Goal: Transaction & Acquisition: Subscribe to service/newsletter

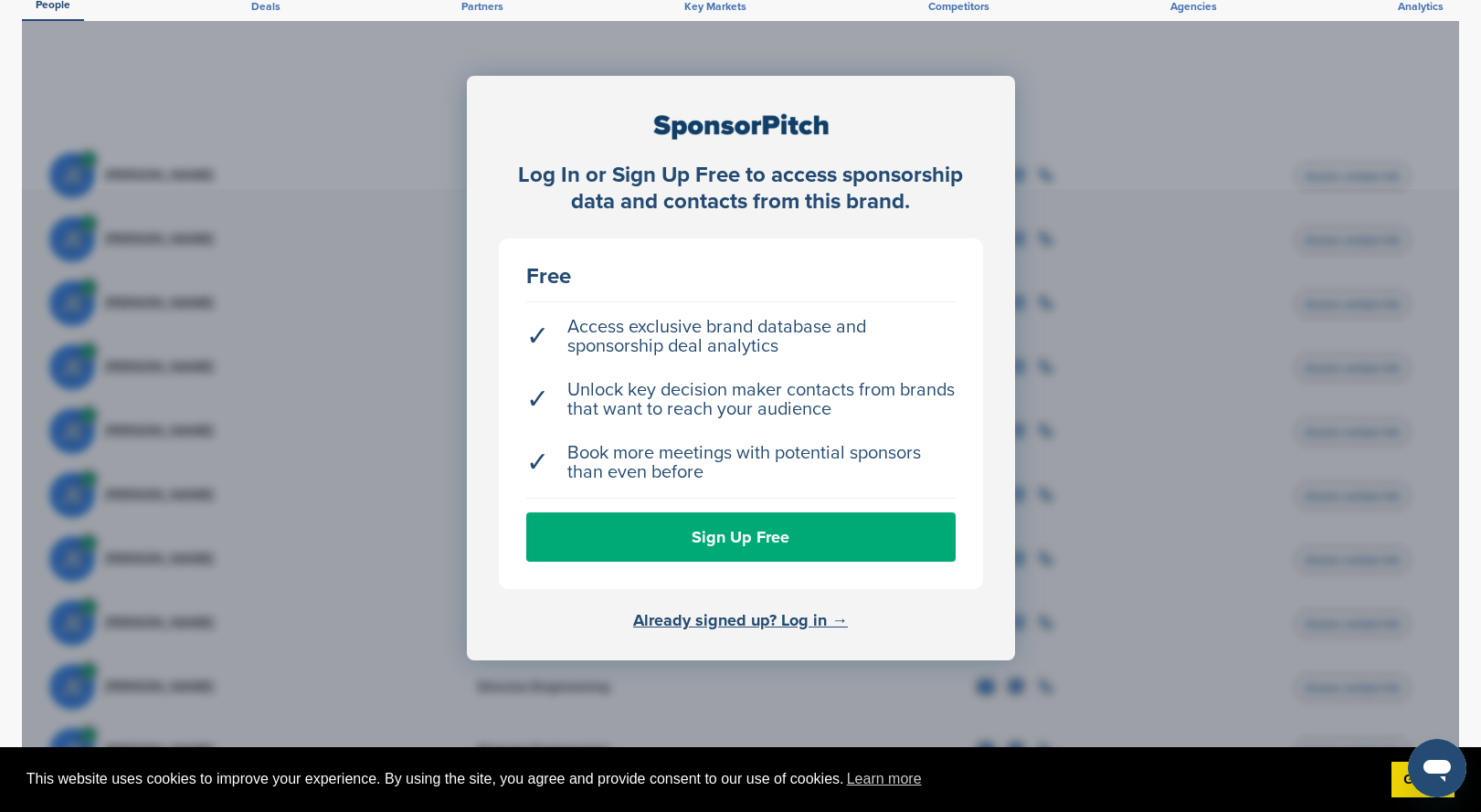
scroll to position [731, 0]
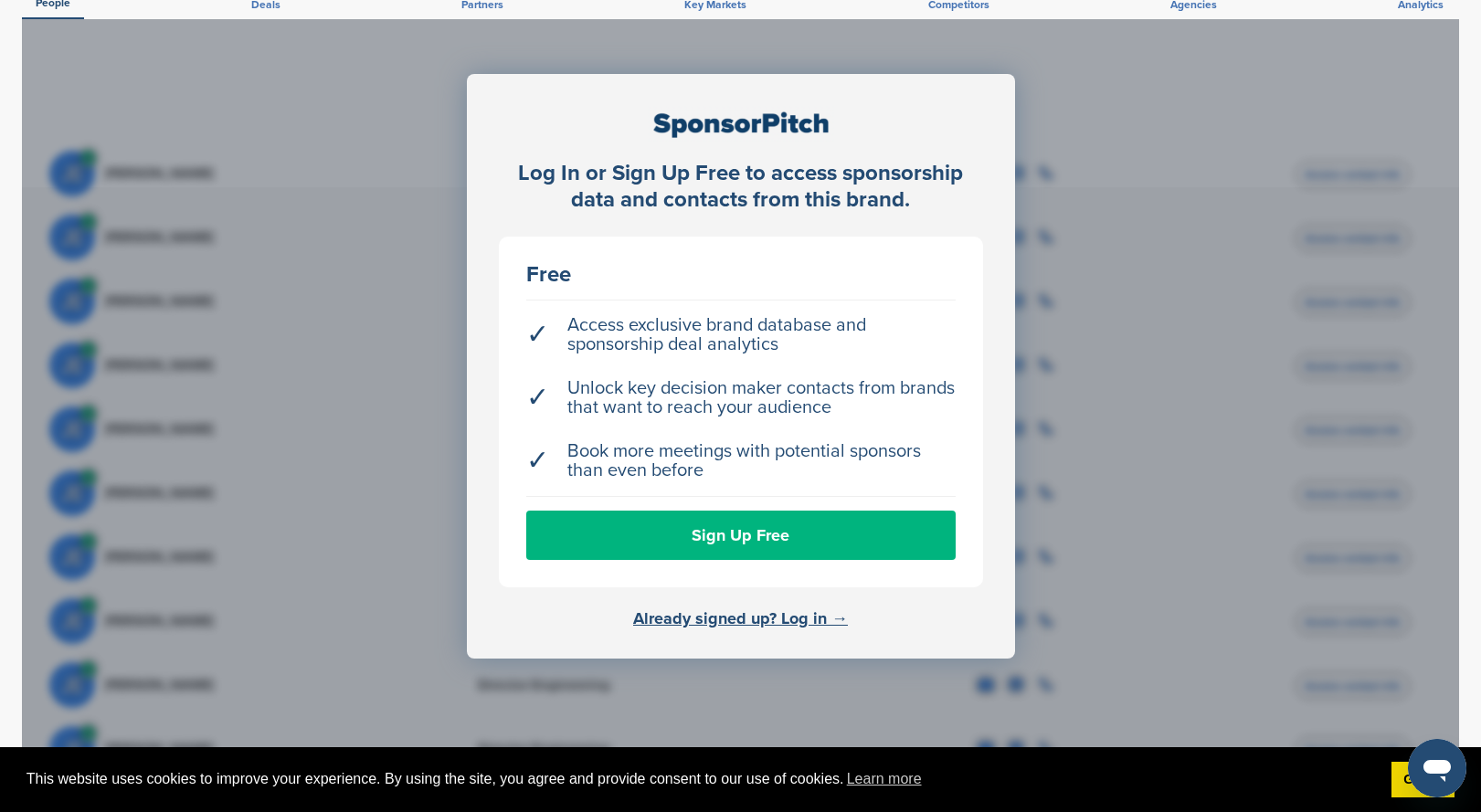
click at [685, 534] on link "Sign Up Free" at bounding box center [740, 536] width 430 height 50
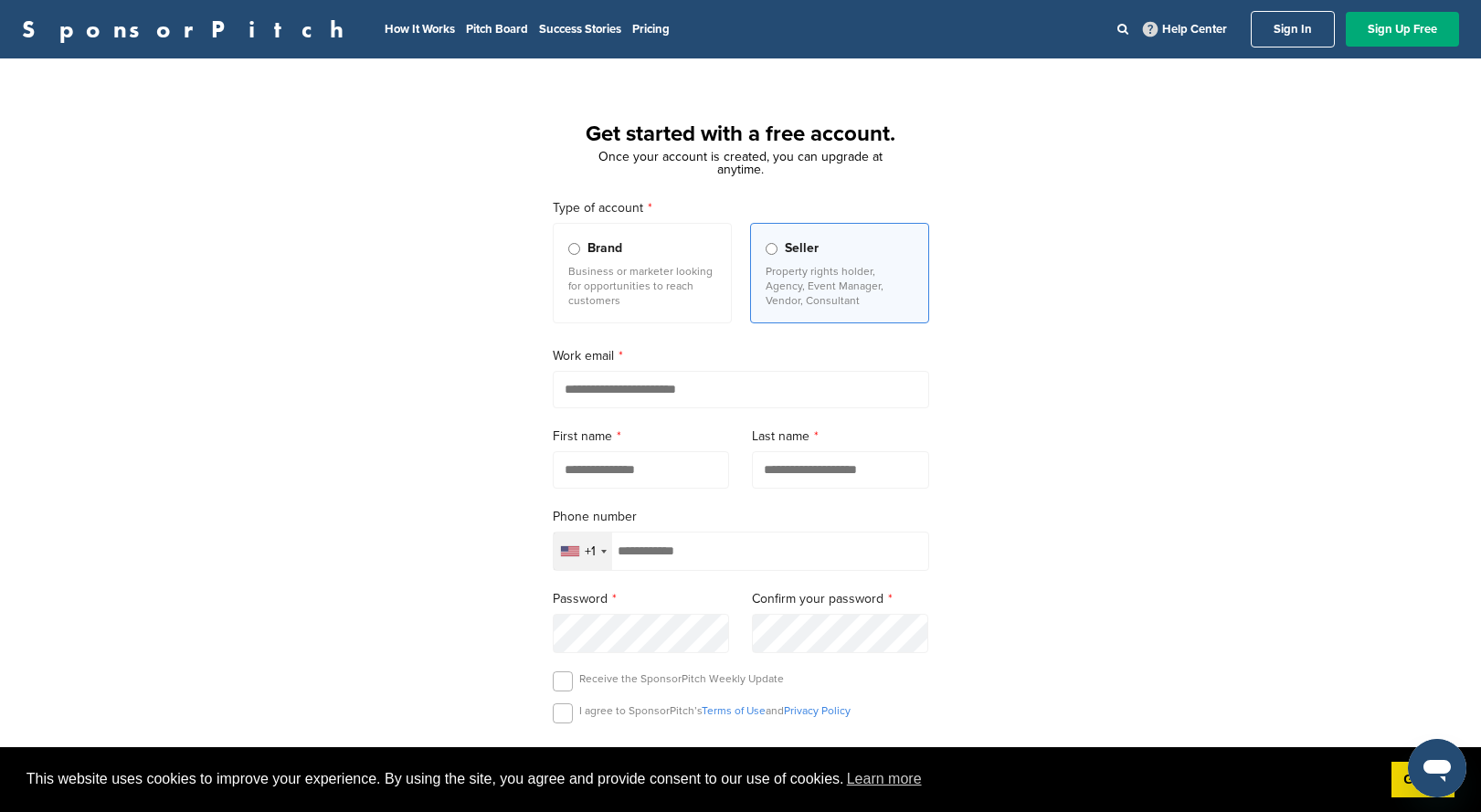
click at [648, 393] on input "email" at bounding box center [741, 389] width 377 height 37
type input "**********"
type input "****"
type input "**********"
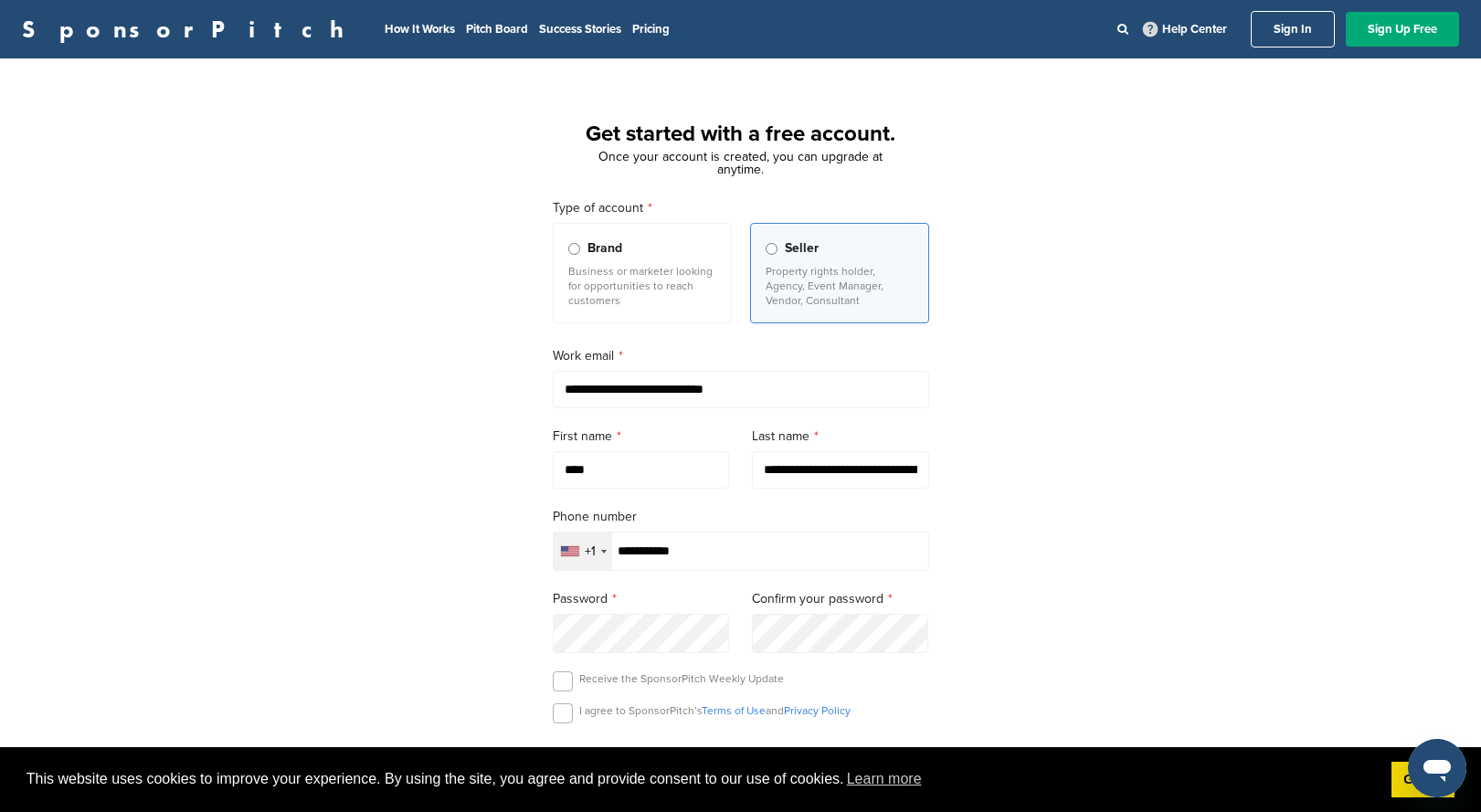
click at [599, 560] on div "+1" at bounding box center [583, 551] width 58 height 37
type input "*****"
click at [616, 643] on span "Germany" at bounding box center [648, 635] width 122 height 19
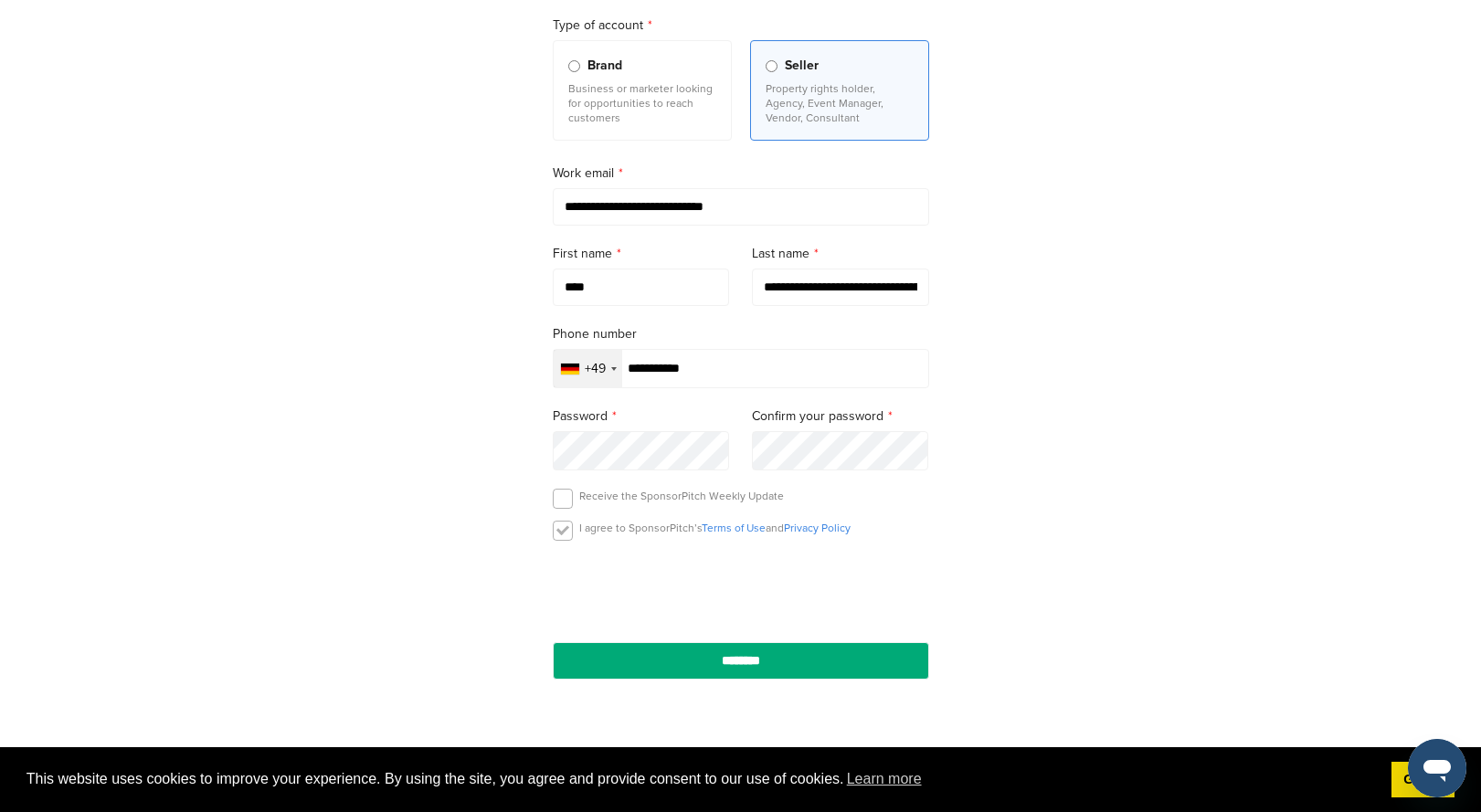
click at [562, 534] on label at bounding box center [563, 530] width 20 height 20
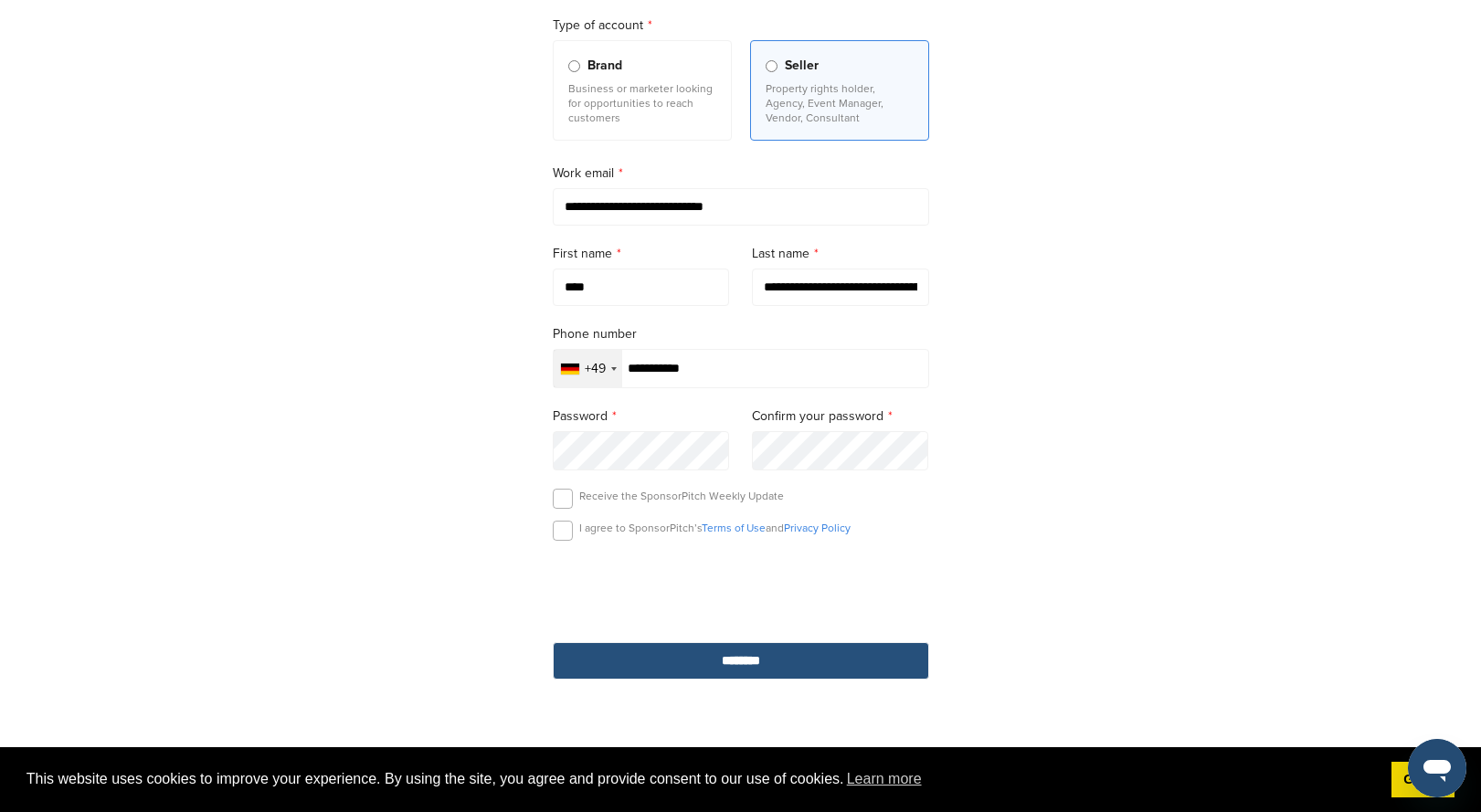
click at [803, 670] on input "********" at bounding box center [741, 660] width 377 height 37
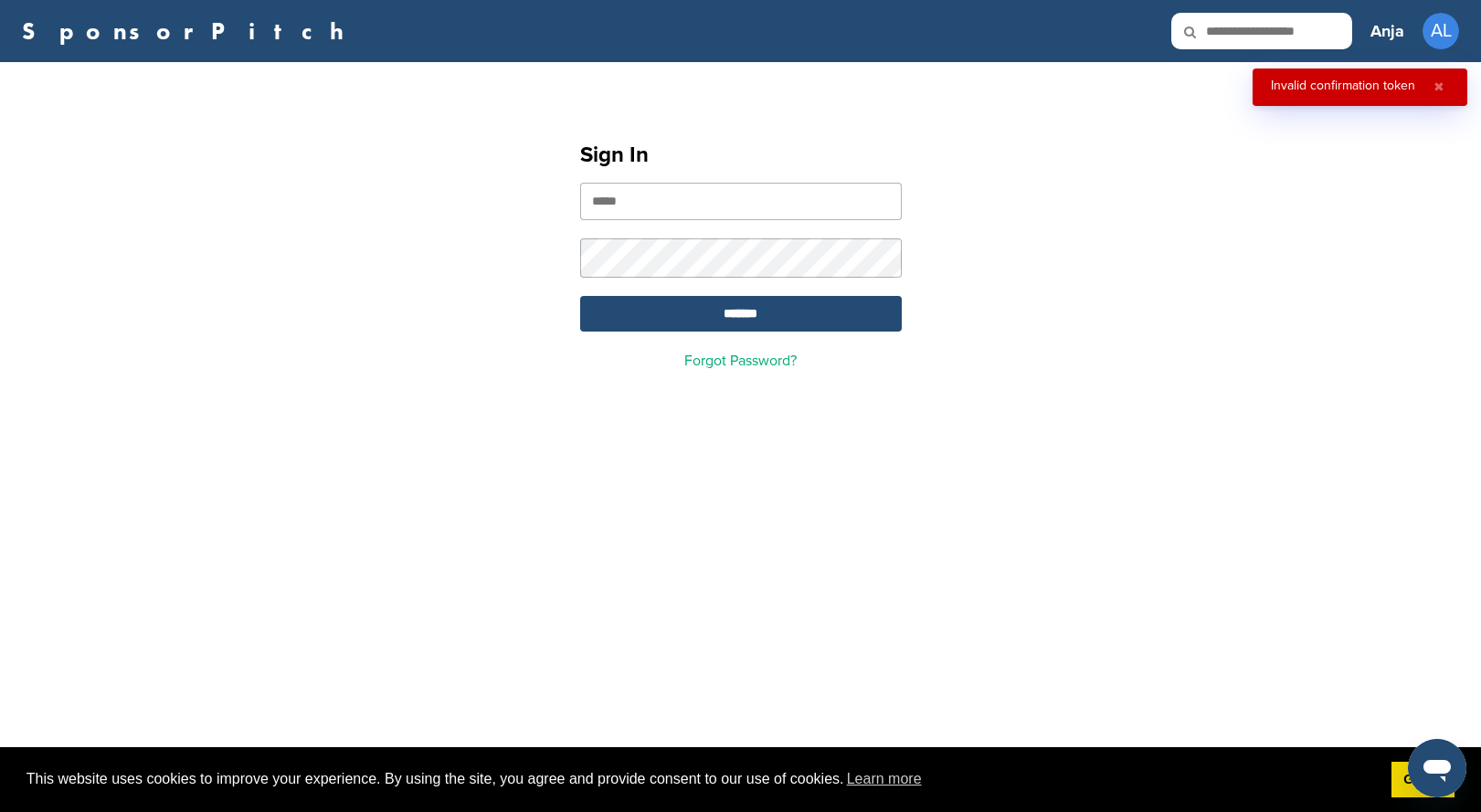
click at [684, 202] on input "email" at bounding box center [741, 201] width 321 height 37
type input "**********"
click at [716, 315] on input "*******" at bounding box center [741, 313] width 321 height 35
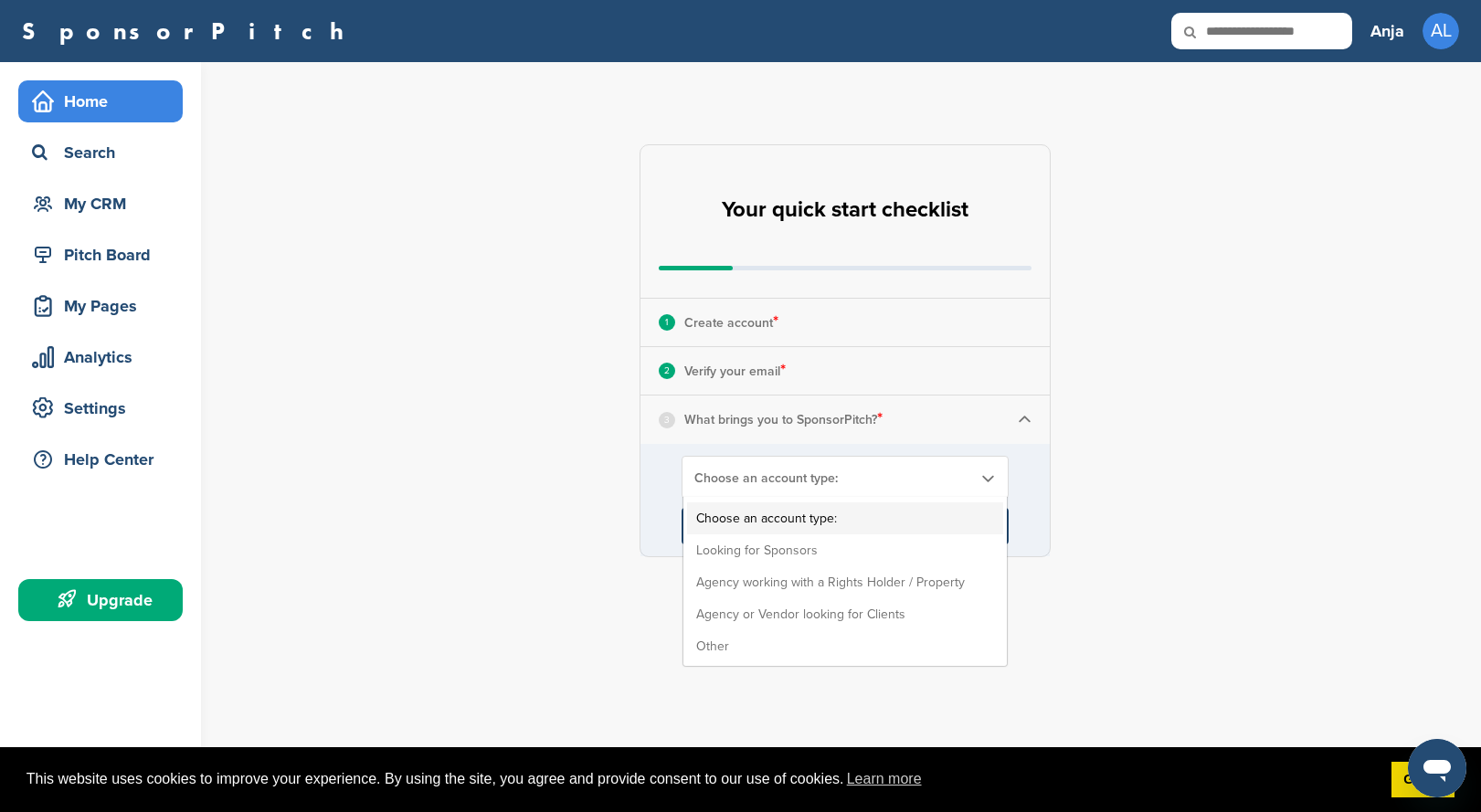
click at [990, 473] on b at bounding box center [987, 478] width 16 height 15
click at [934, 539] on li "Looking for Sponsors" at bounding box center [845, 550] width 316 height 32
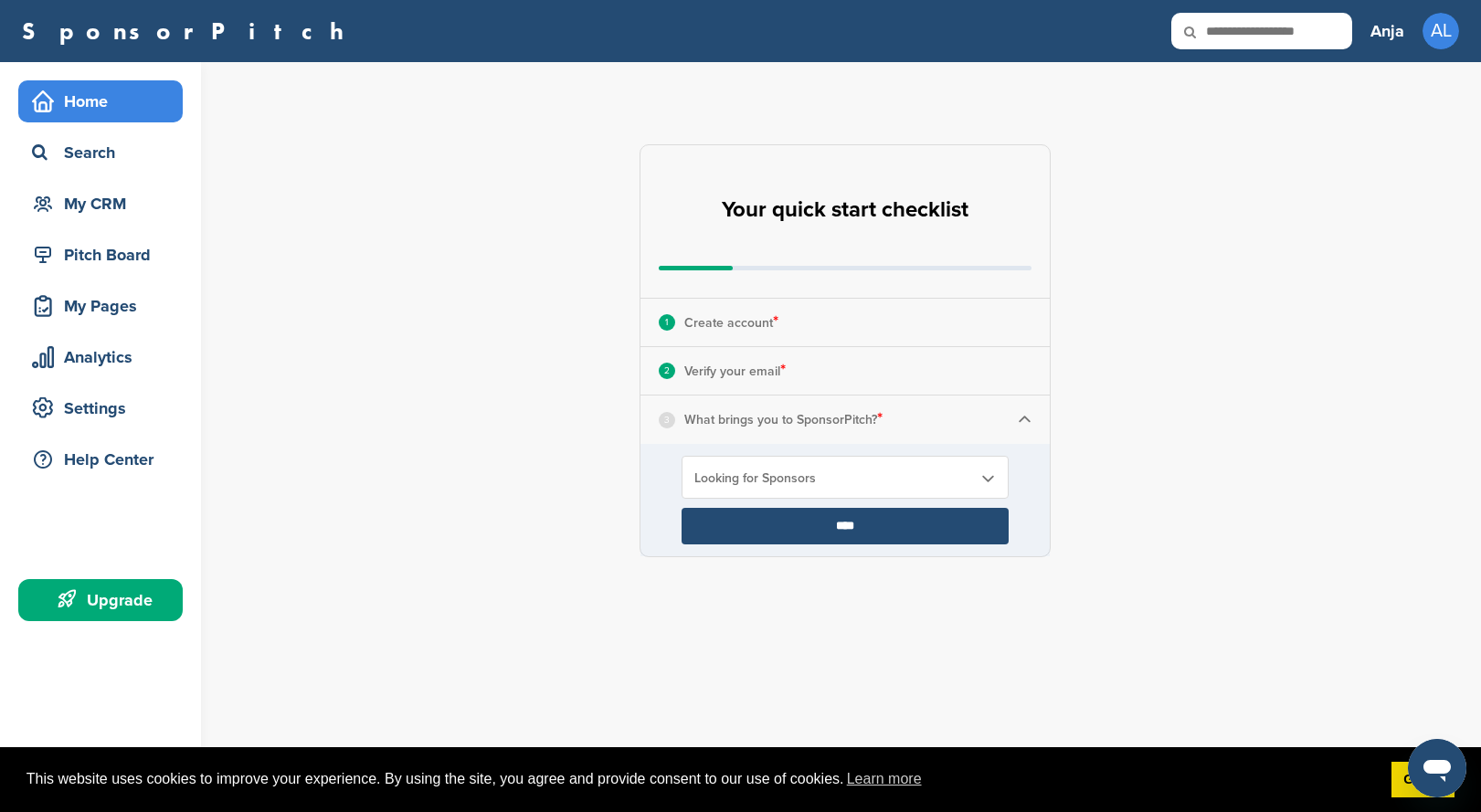
click at [982, 478] on b at bounding box center [987, 478] width 16 height 15
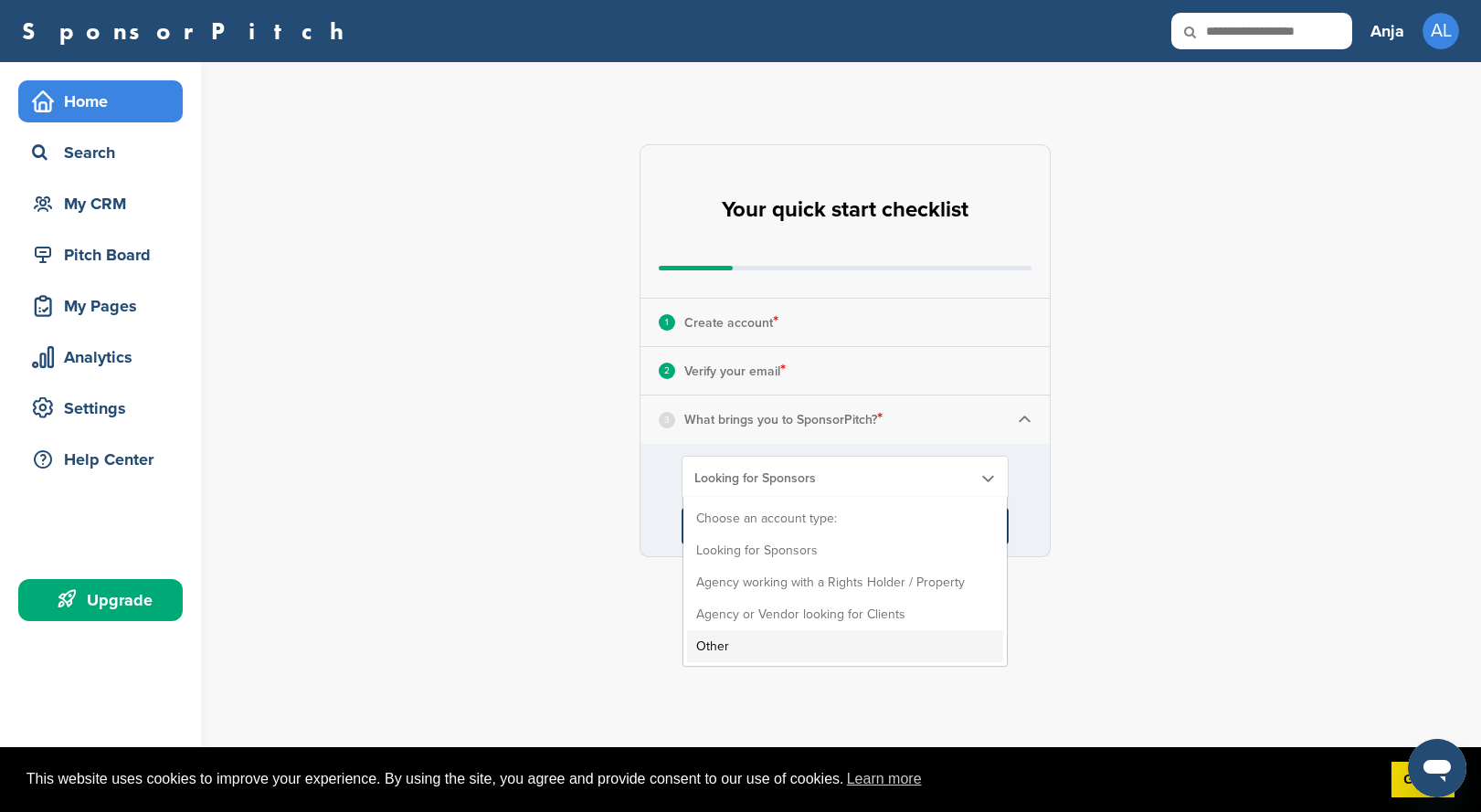
click at [771, 642] on li "Other" at bounding box center [845, 646] width 316 height 32
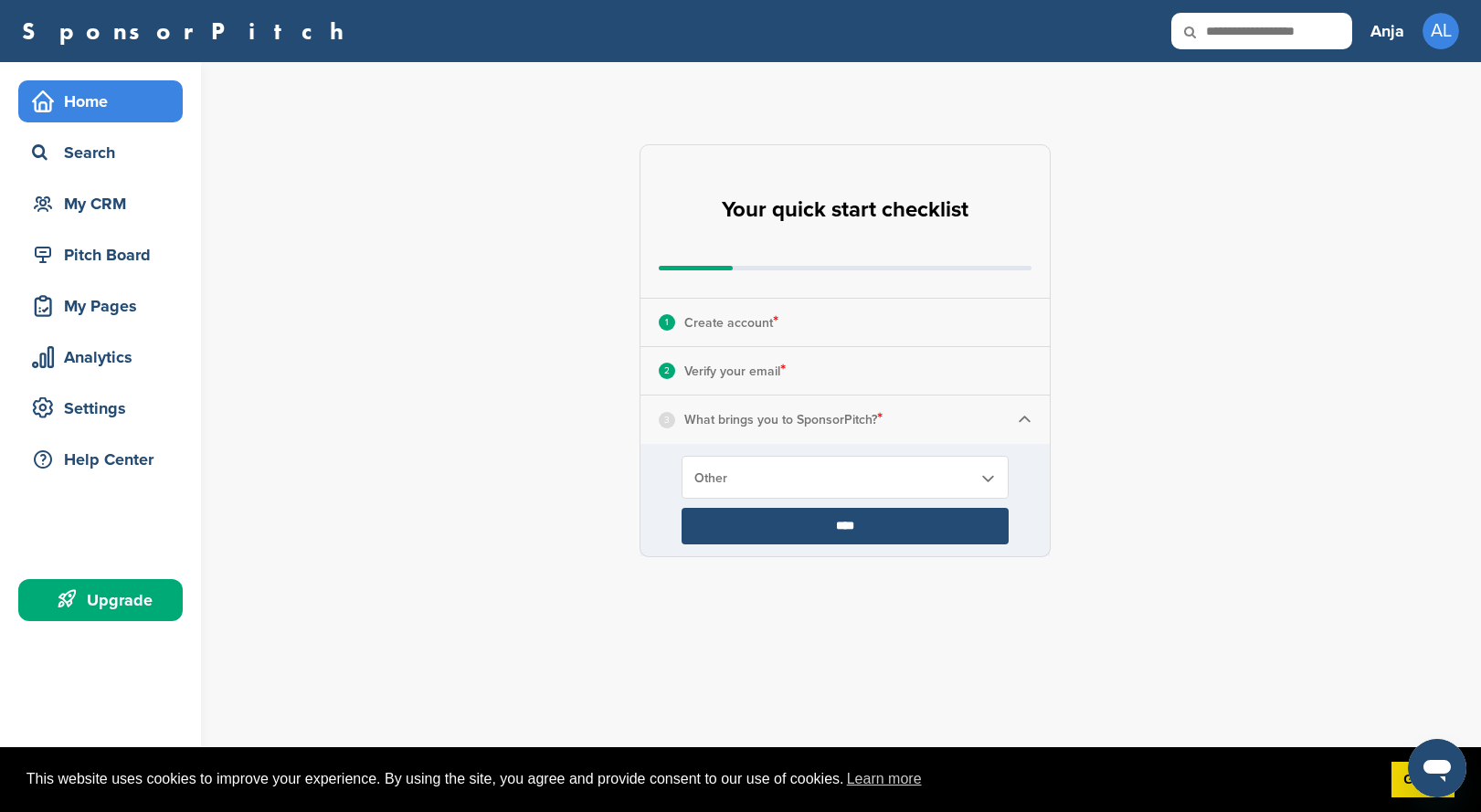
click at [860, 532] on input "****" at bounding box center [846, 526] width 327 height 36
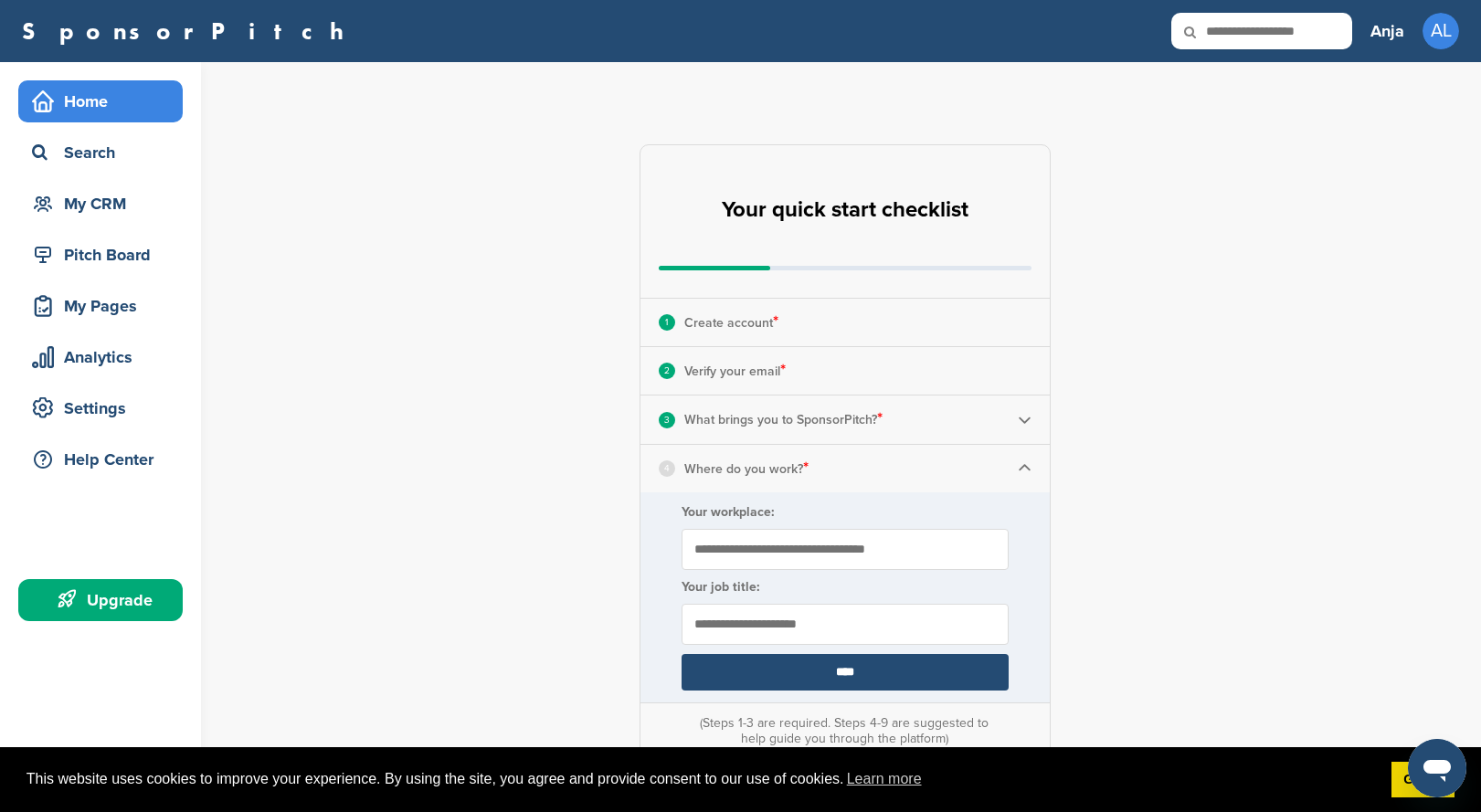
click at [835, 560] on input "Your workplace:" at bounding box center [846, 549] width 327 height 41
type input "**********"
click at [847, 625] on input "text" at bounding box center [846, 624] width 327 height 41
type input "**********"
click at [852, 668] on input "****" at bounding box center [846, 672] width 327 height 36
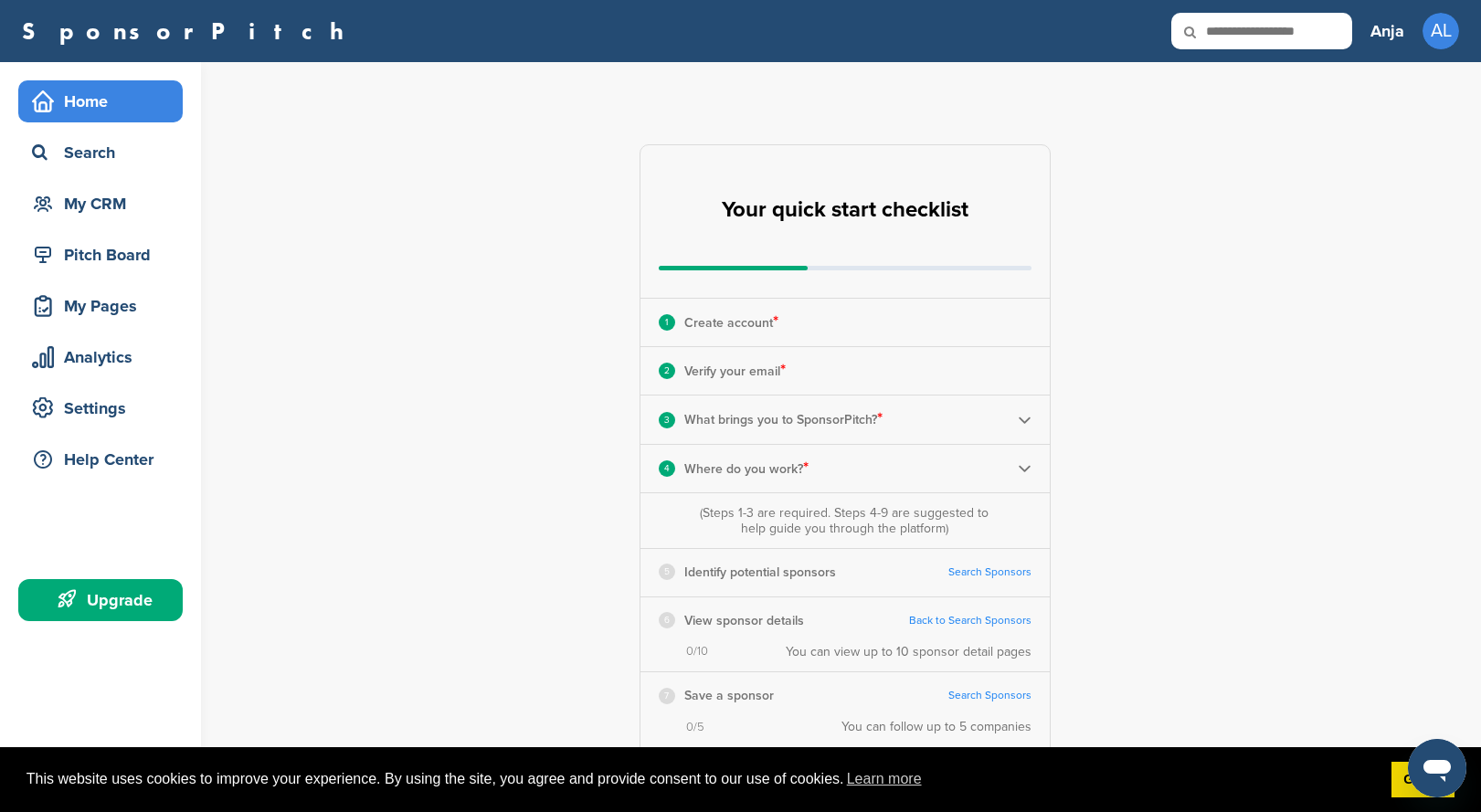
click at [1213, 33] on icon at bounding box center [1202, 32] width 62 height 38
click at [1219, 33] on icon at bounding box center [1202, 32] width 62 height 38
click at [115, 159] on div "Search" at bounding box center [105, 152] width 155 height 33
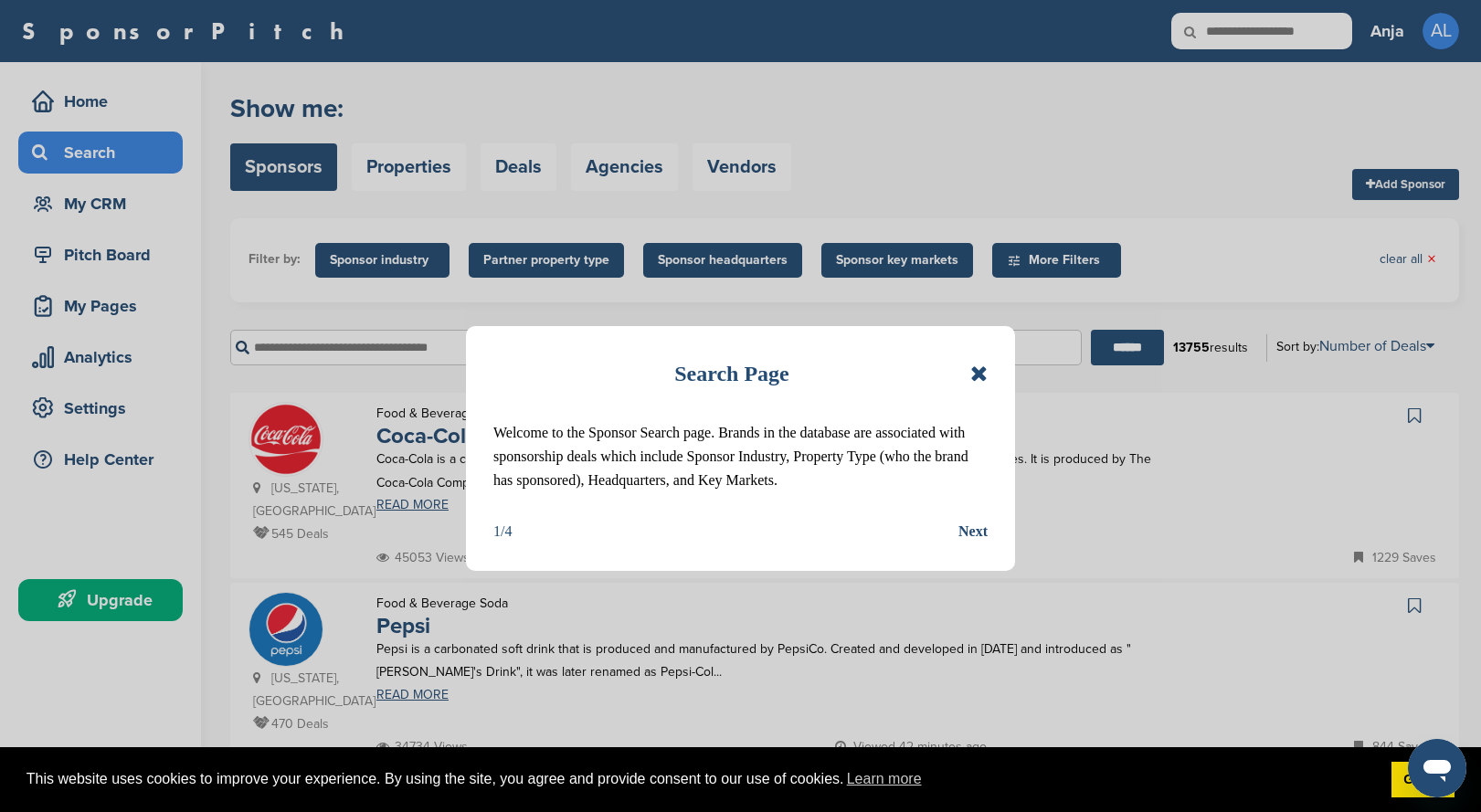
click at [983, 371] on icon at bounding box center [979, 373] width 17 height 22
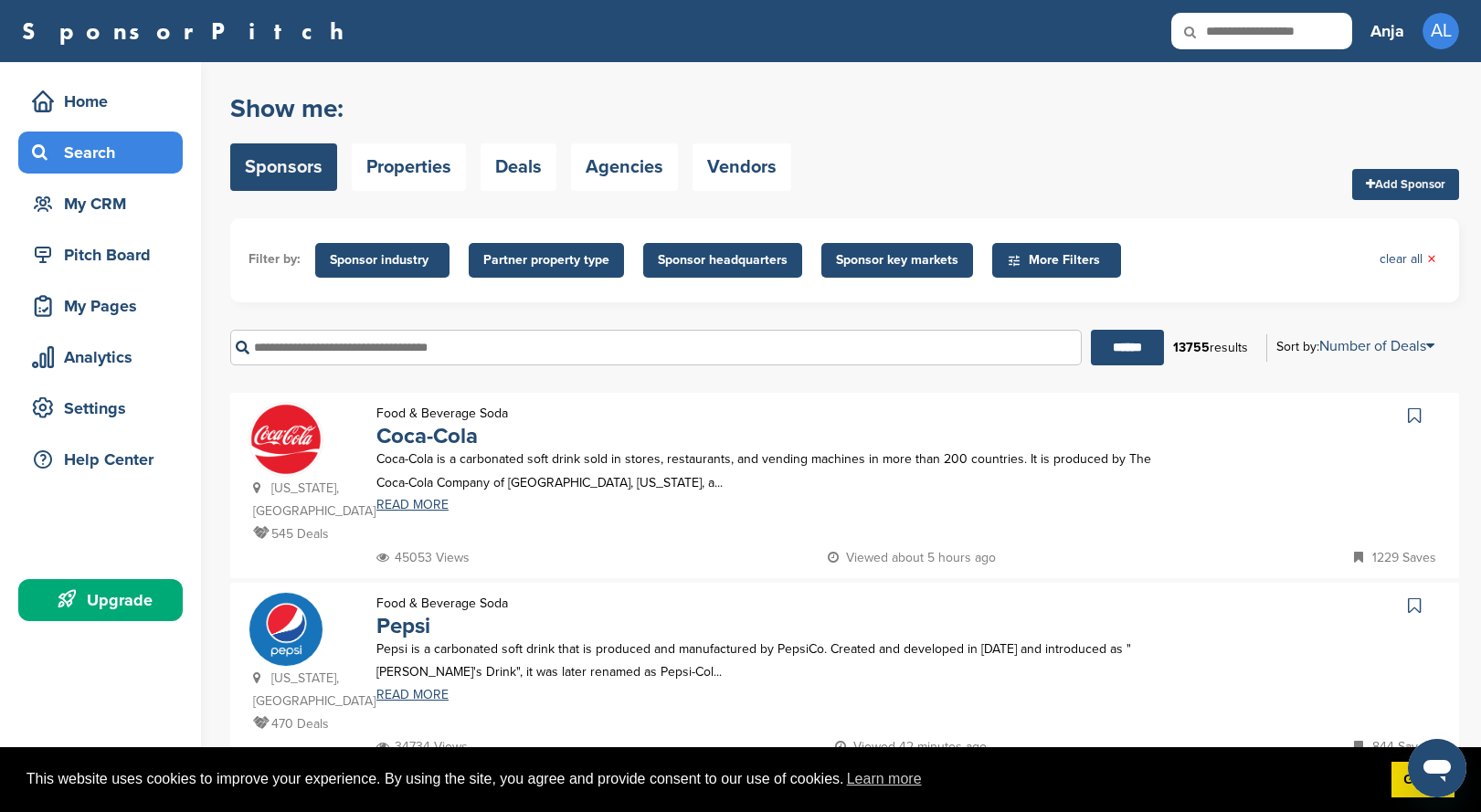
click at [395, 261] on span "Sponsor industry" at bounding box center [383, 260] width 105 height 20
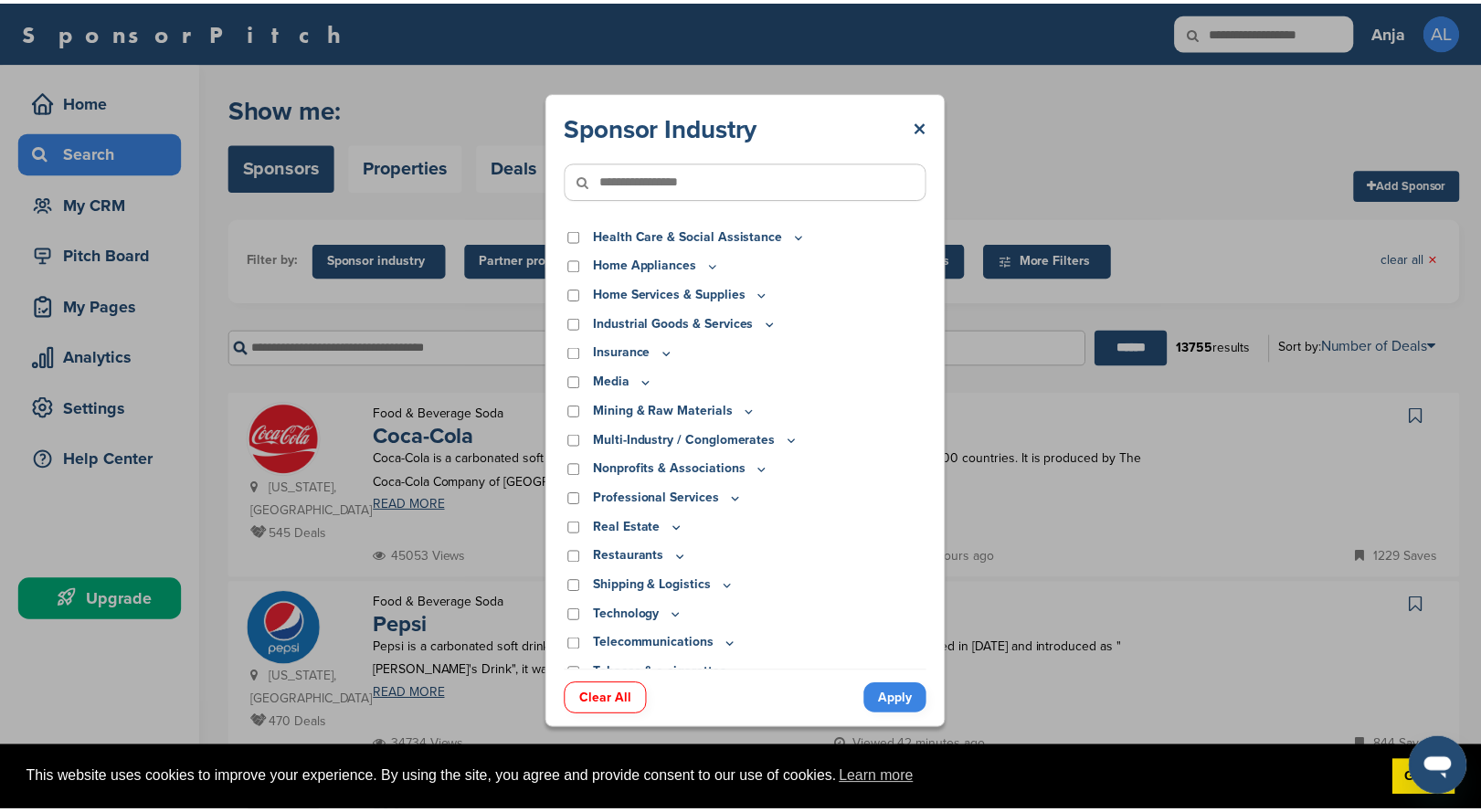
scroll to position [398, 0]
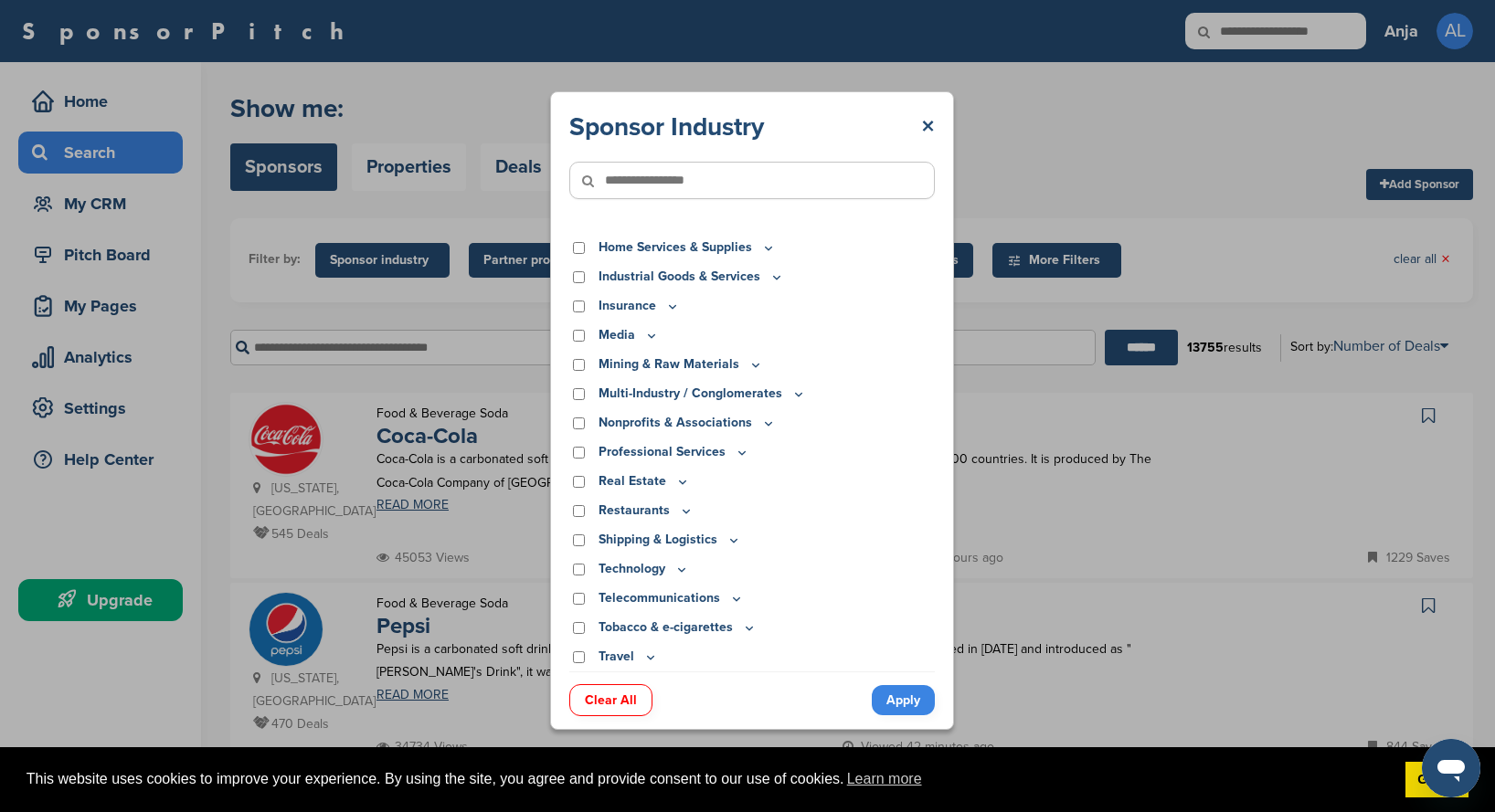
click at [1013, 398] on div "Sponsor Industry × Apparel, Clothing, & Fashion Accessories Athletic Apparel & …" at bounding box center [752, 410] width 1504 height 822
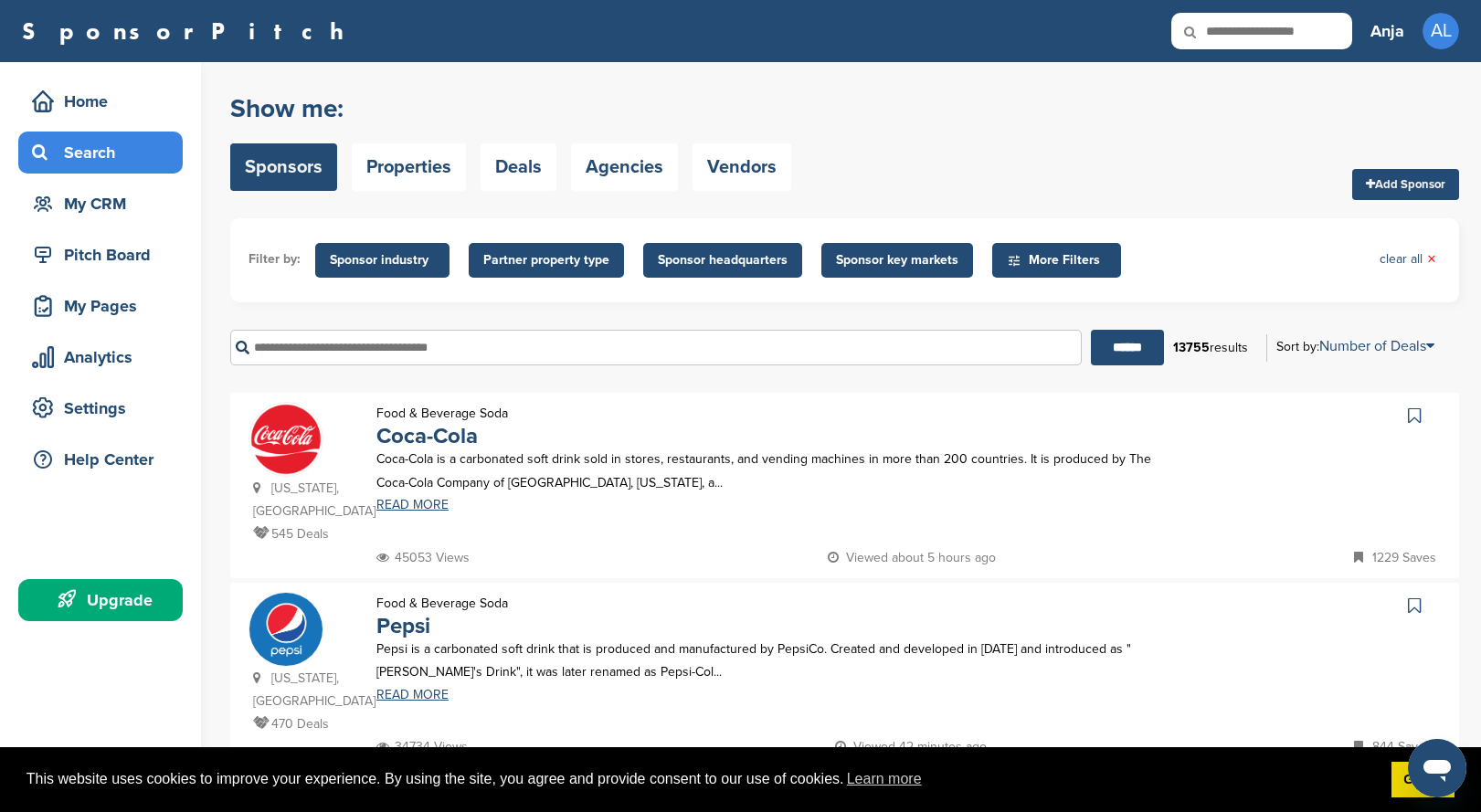
click at [1024, 269] on span "More Filters" at bounding box center [1060, 260] width 105 height 20
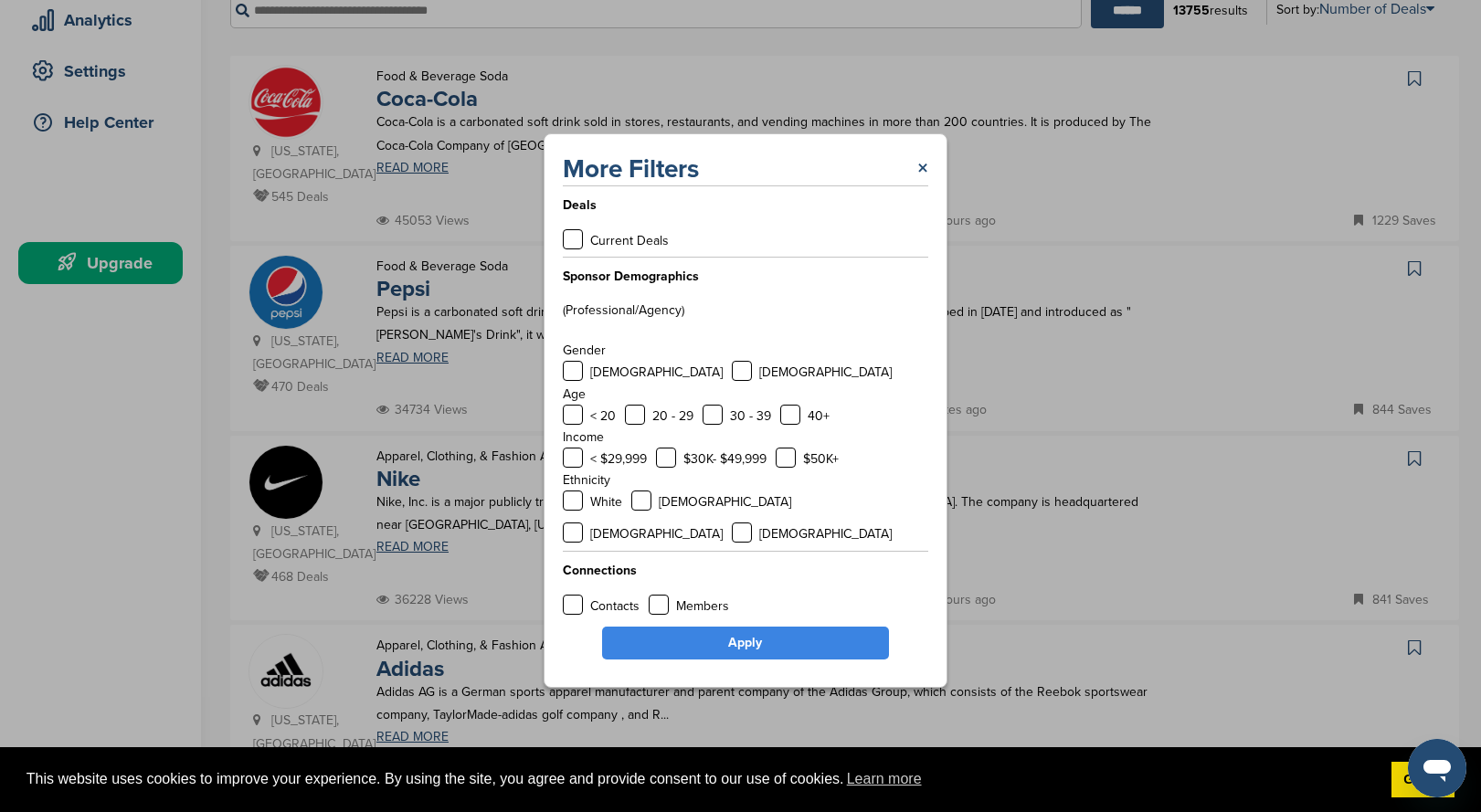
scroll to position [365, 0]
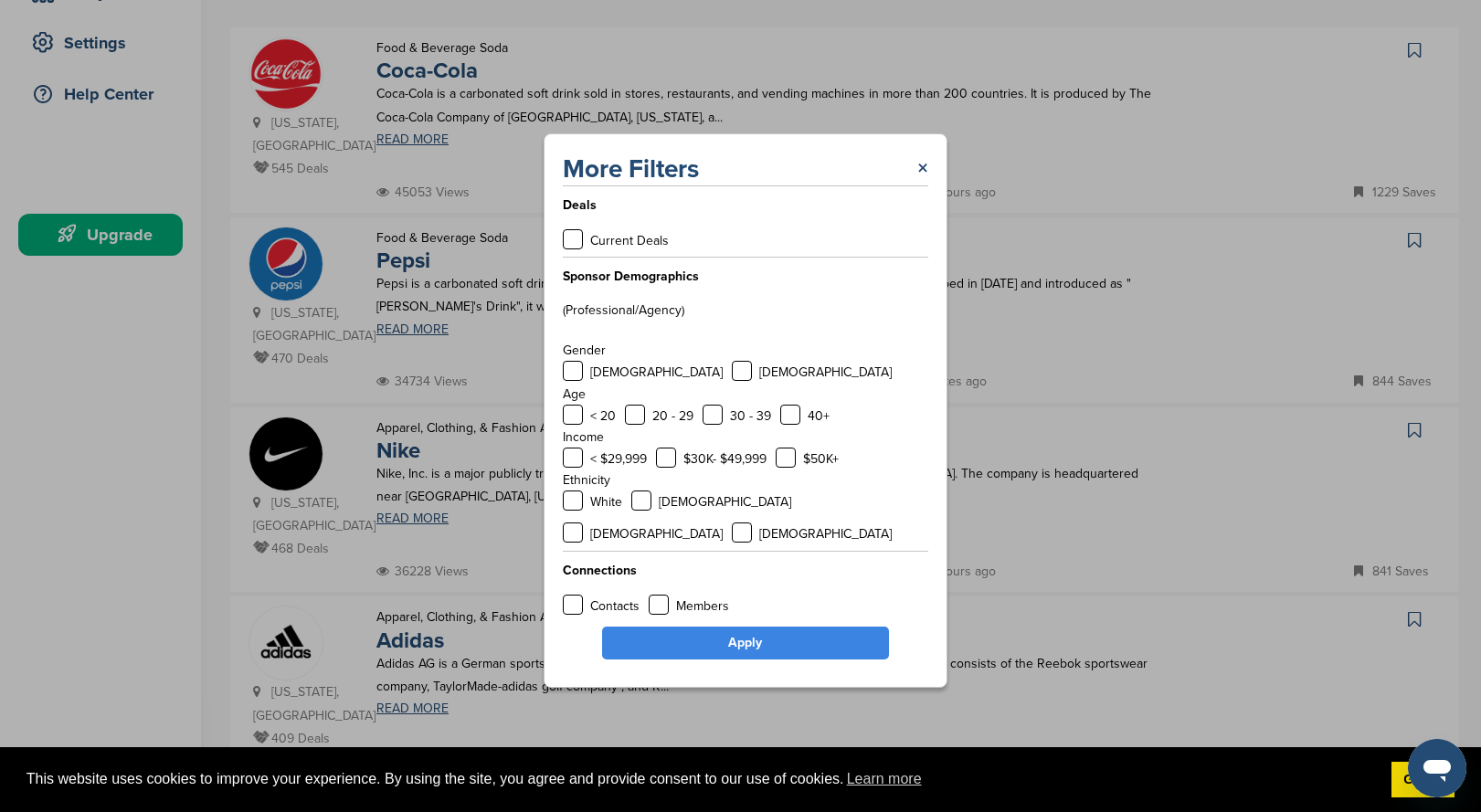
click at [1076, 353] on div "More Filters × Deals Current Deals Sponsor Demographics (Professional/Agency) G…" at bounding box center [745, 410] width 1491 height 822
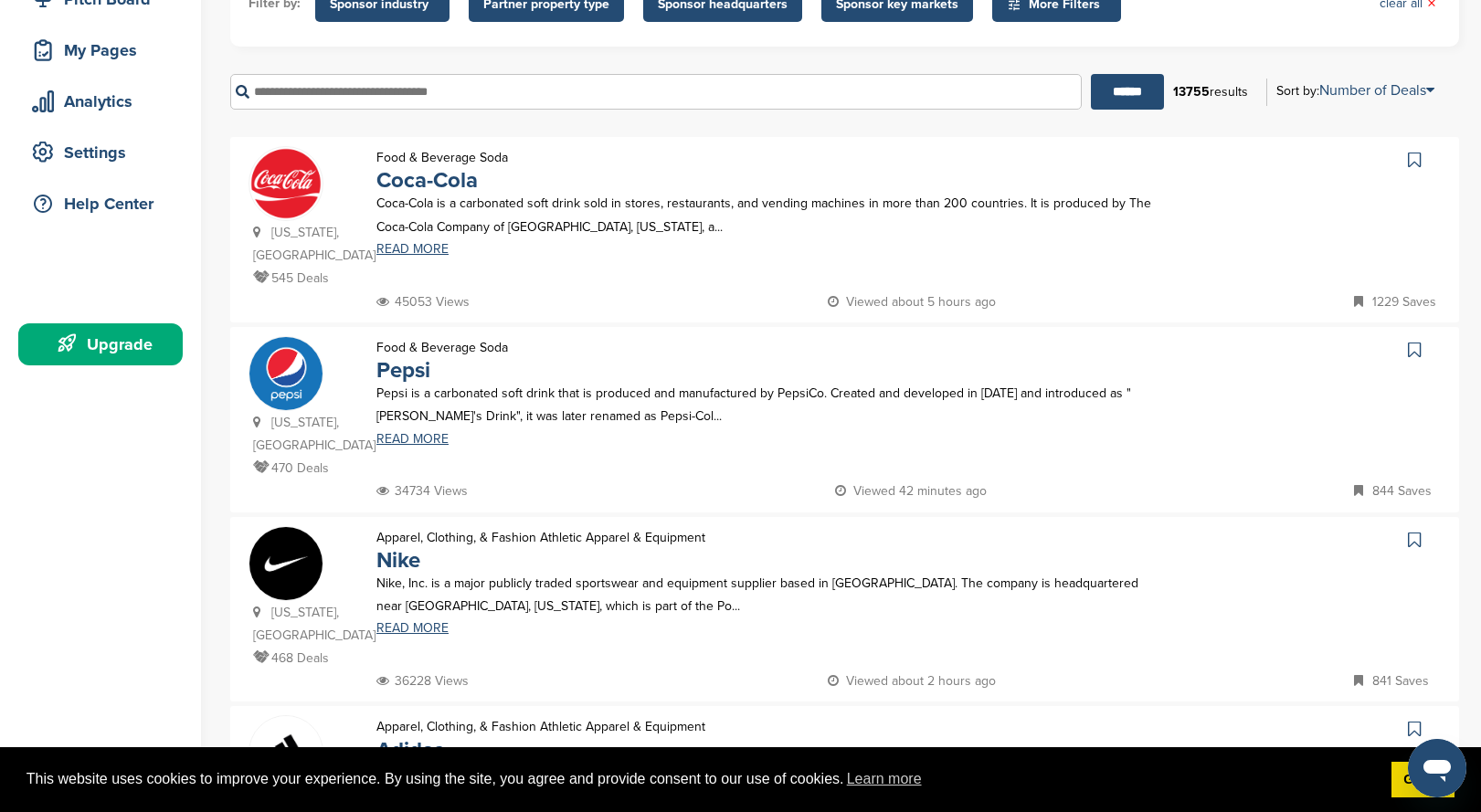
scroll to position [0, 0]
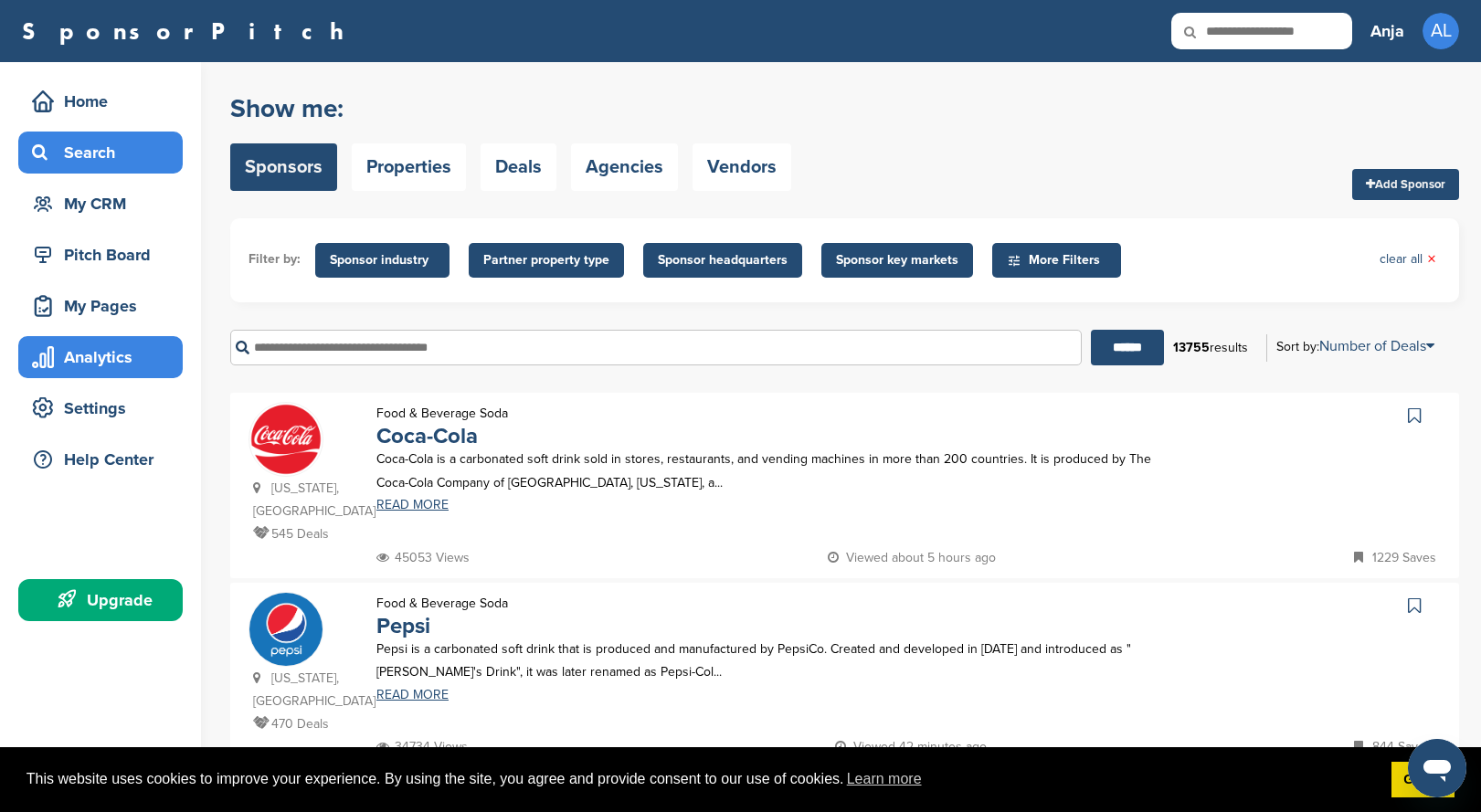
click at [107, 359] on div "Analytics" at bounding box center [105, 357] width 155 height 33
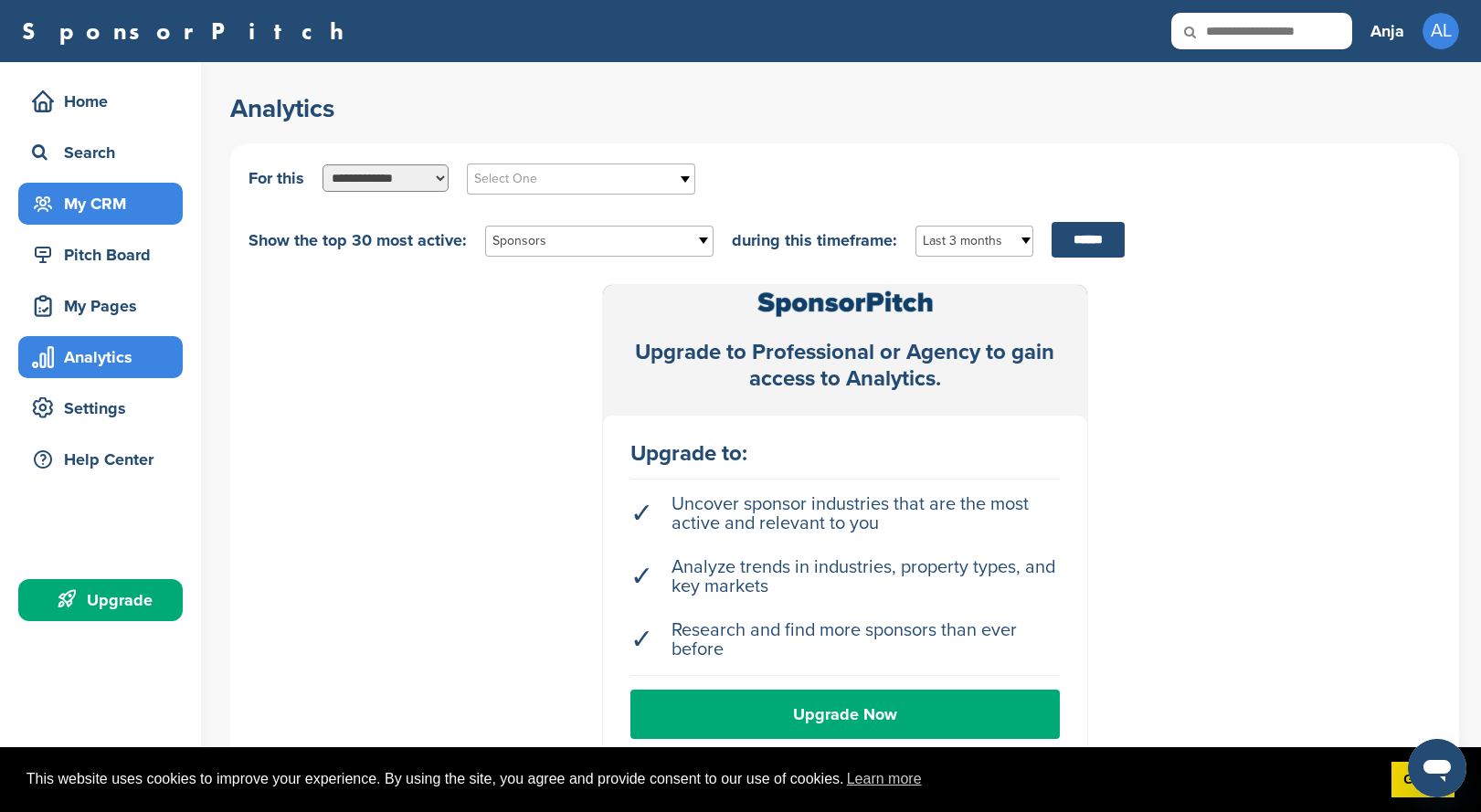
click at [91, 207] on div "My CRM" at bounding box center [105, 204] width 155 height 33
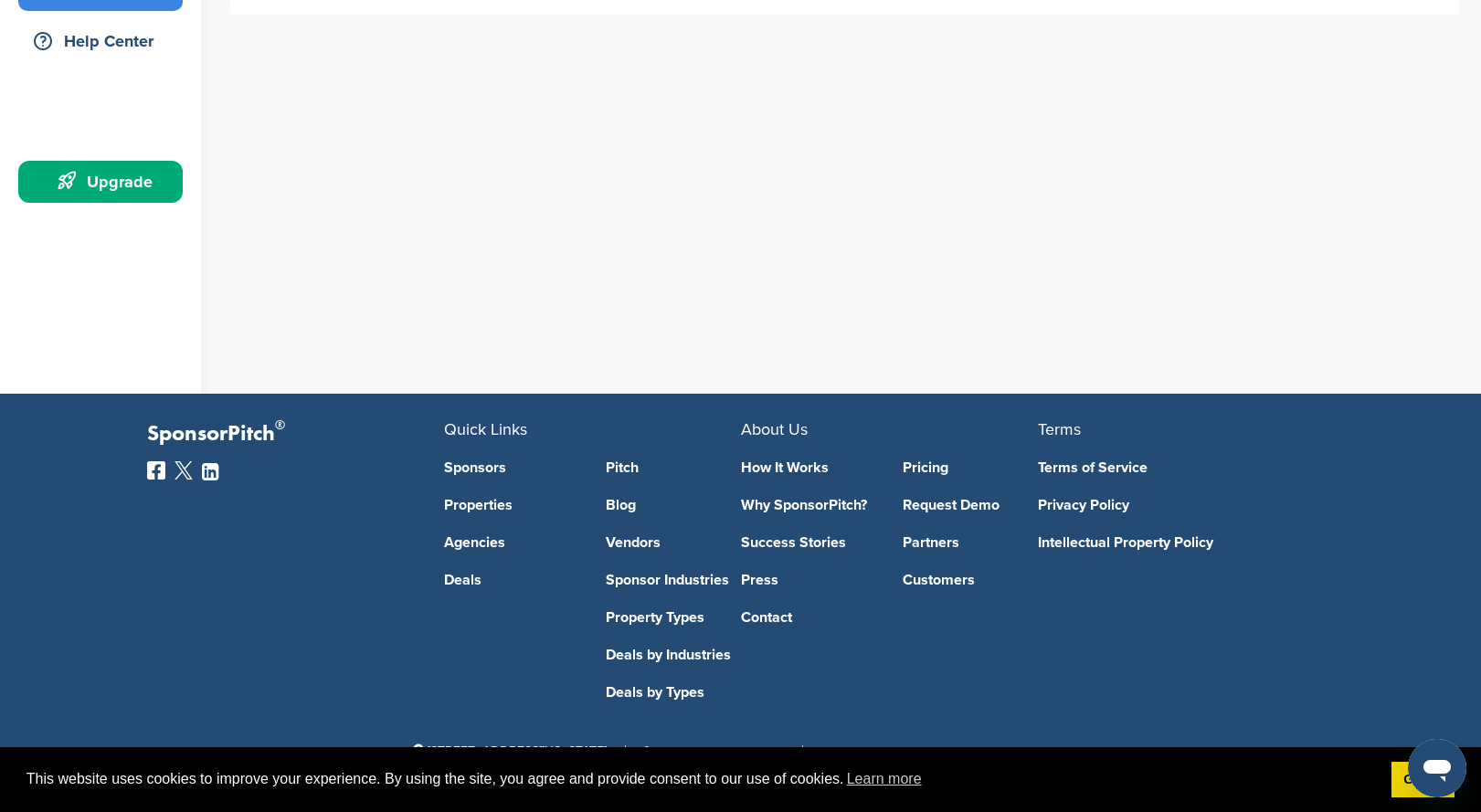
scroll to position [420, 0]
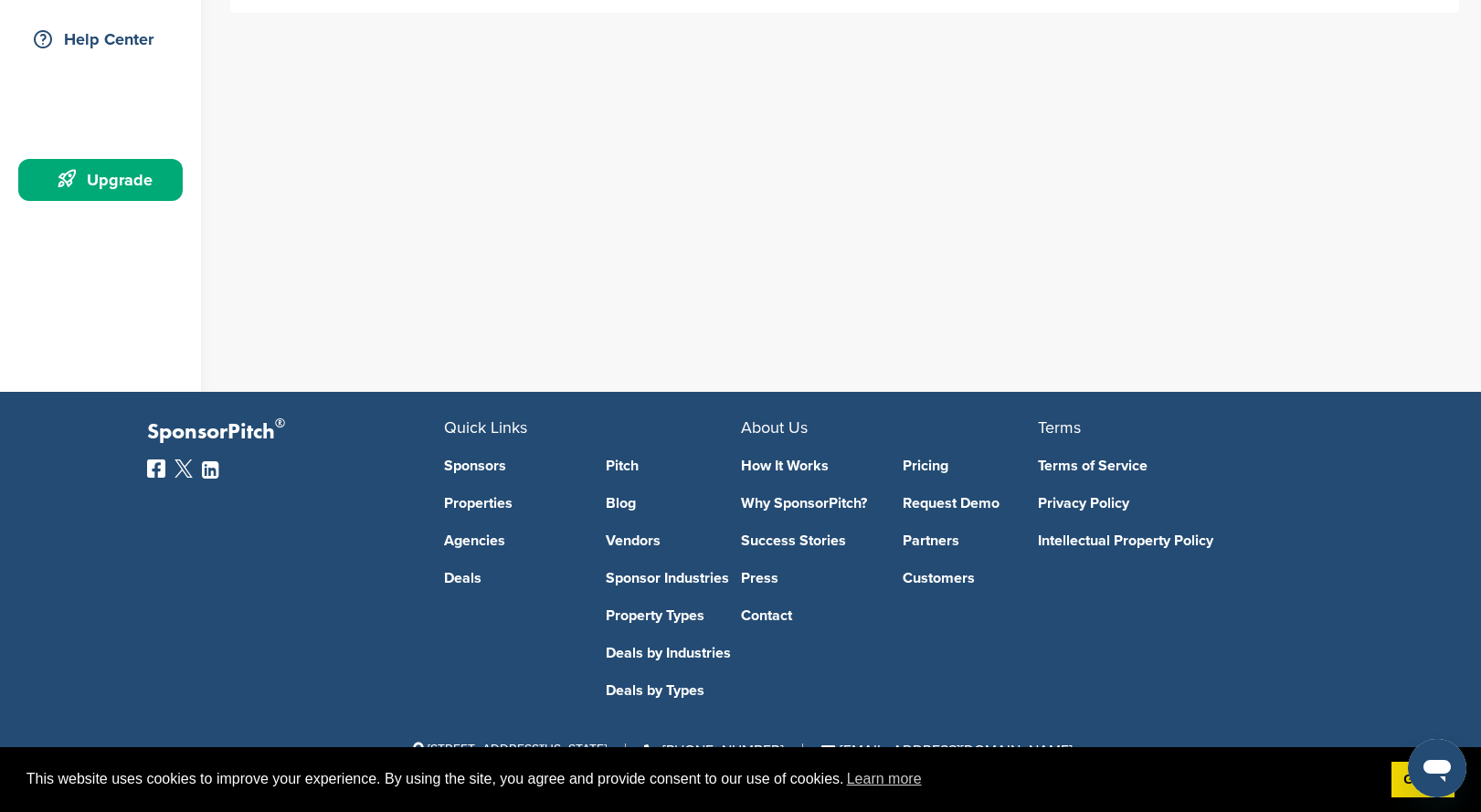
click at [466, 461] on link "Sponsors" at bounding box center [511, 465] width 135 height 14
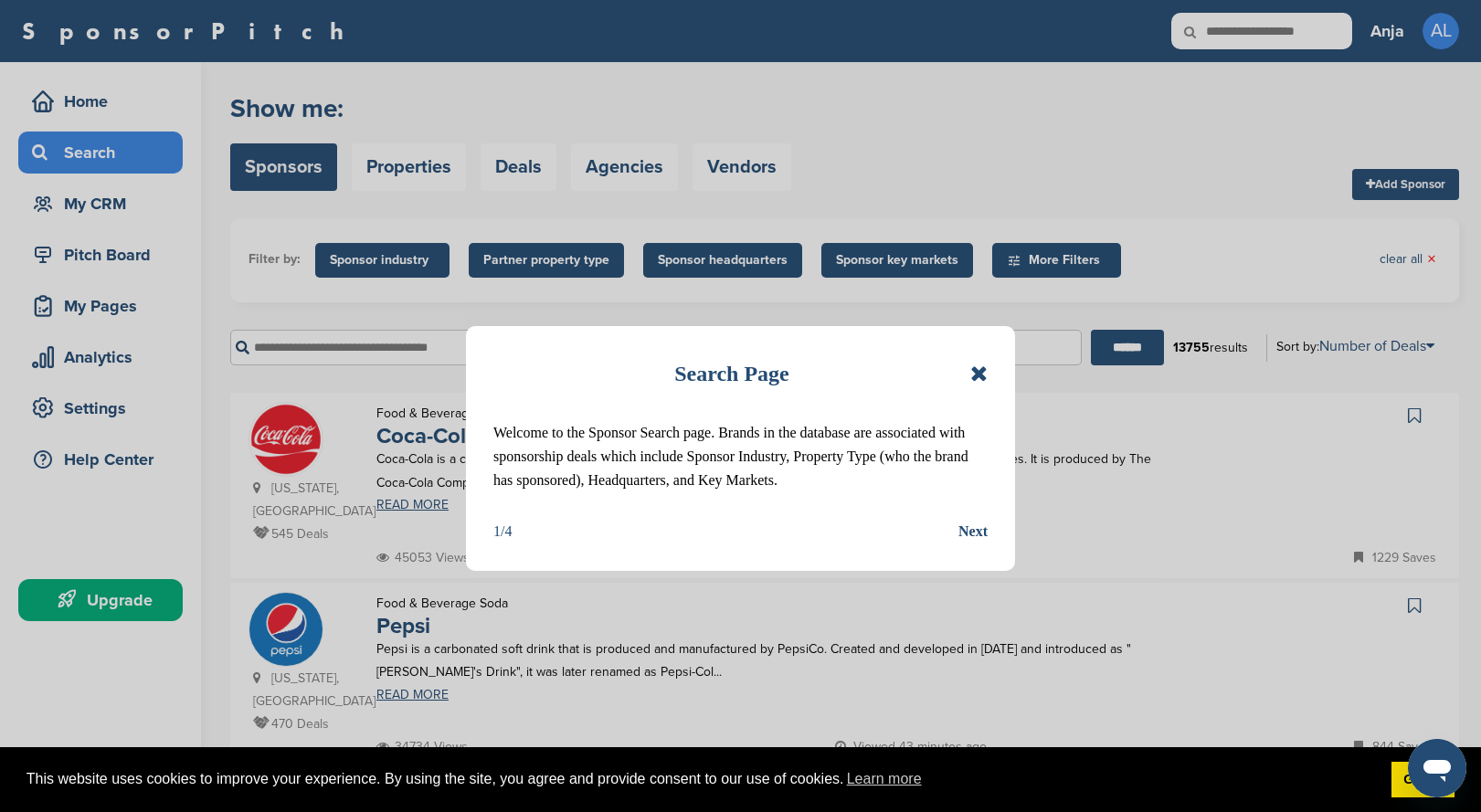
click at [977, 369] on icon at bounding box center [979, 373] width 17 height 22
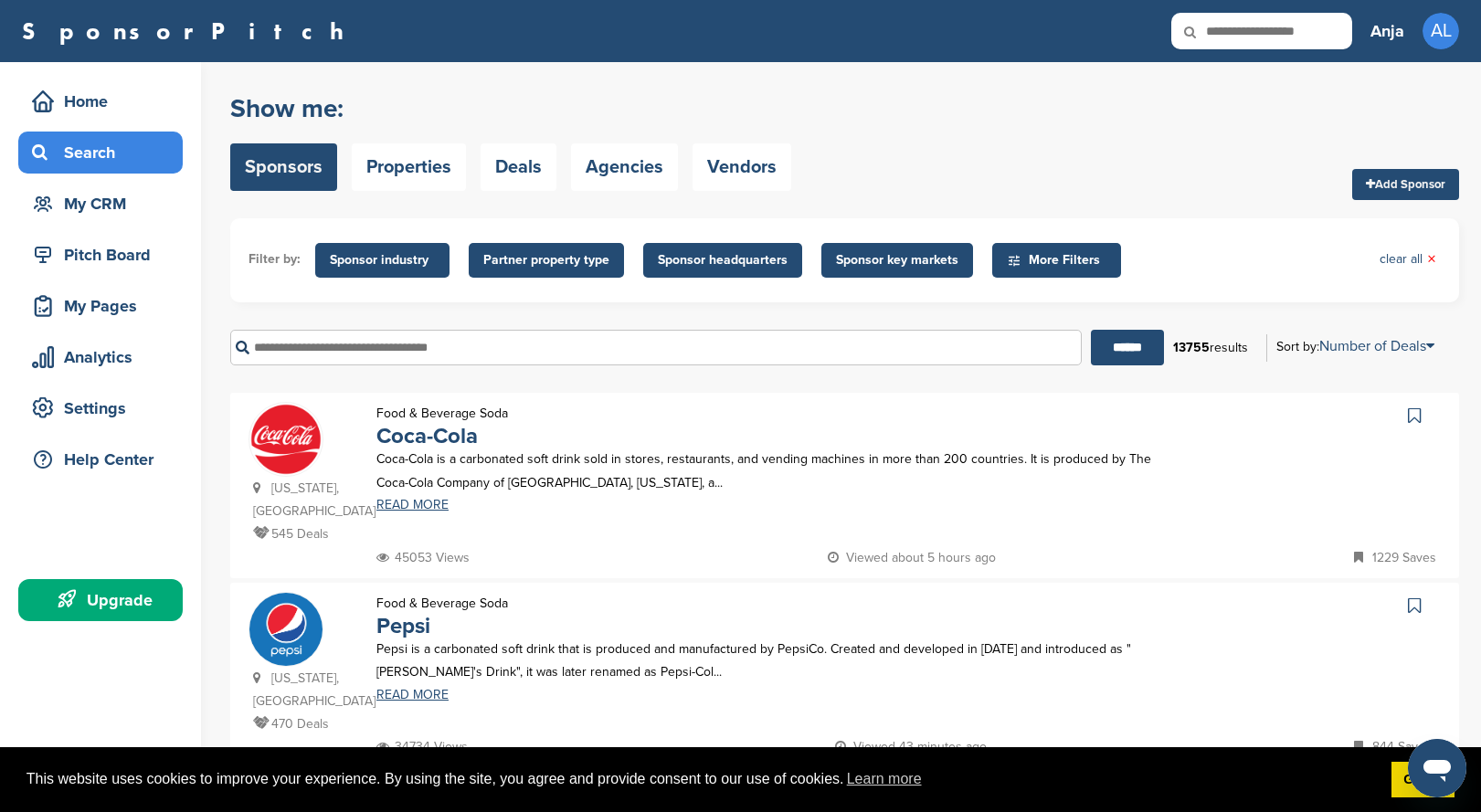
click at [694, 262] on span "Sponsor headquarters" at bounding box center [723, 260] width 130 height 20
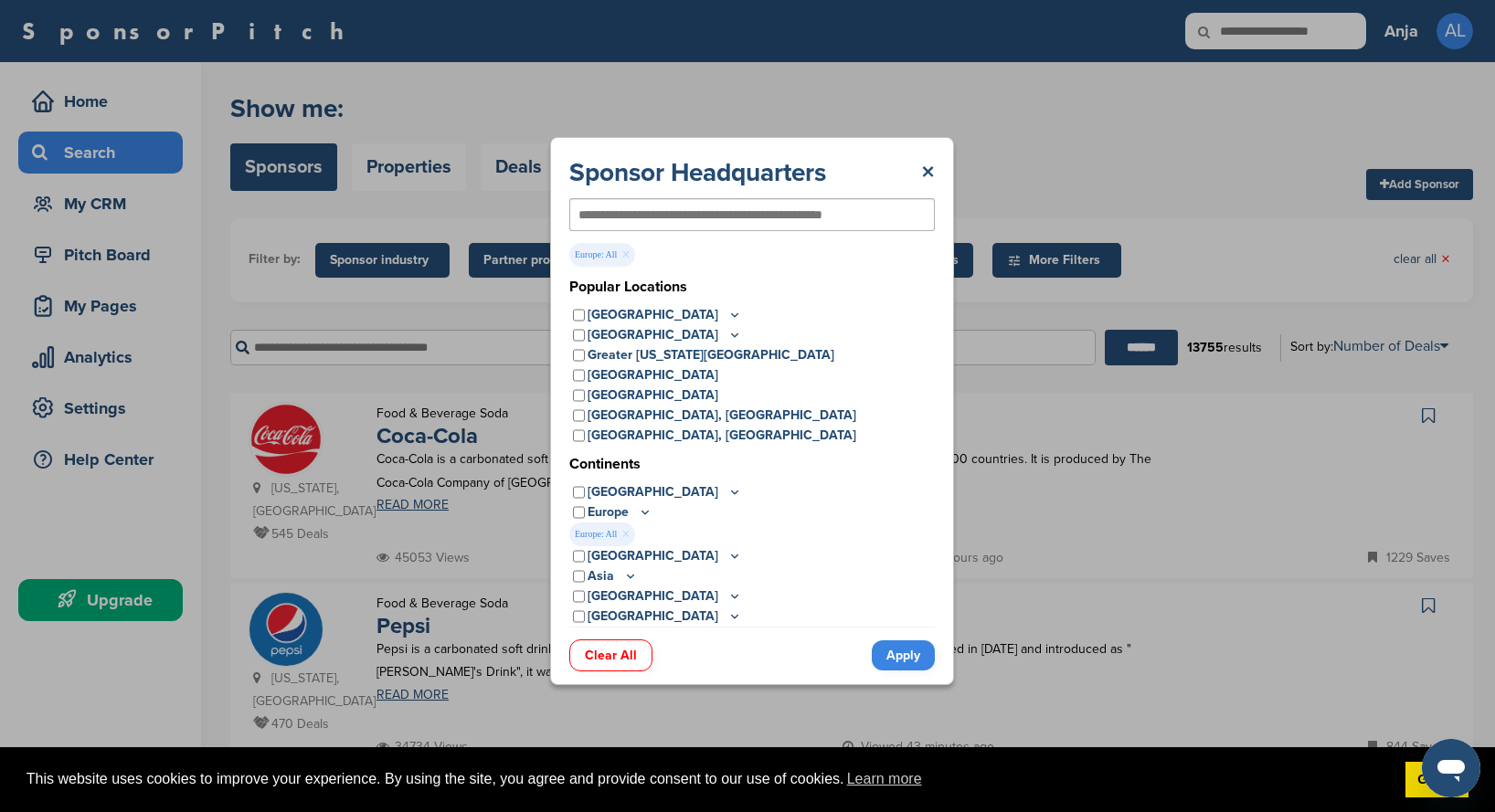
click at [888, 655] on link "Apply" at bounding box center [903, 656] width 63 height 31
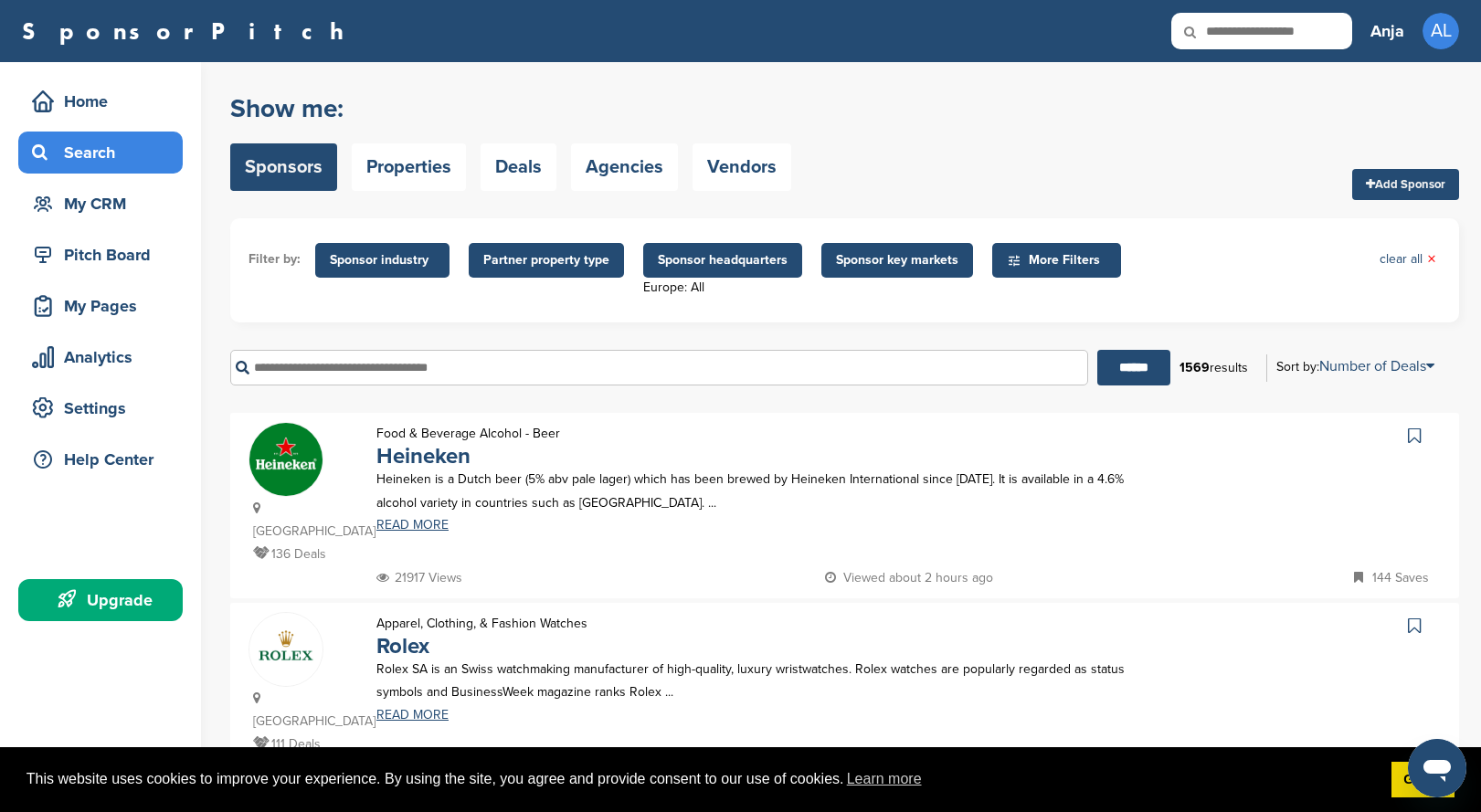
click at [542, 254] on span "Partner property type" at bounding box center [546, 260] width 126 height 20
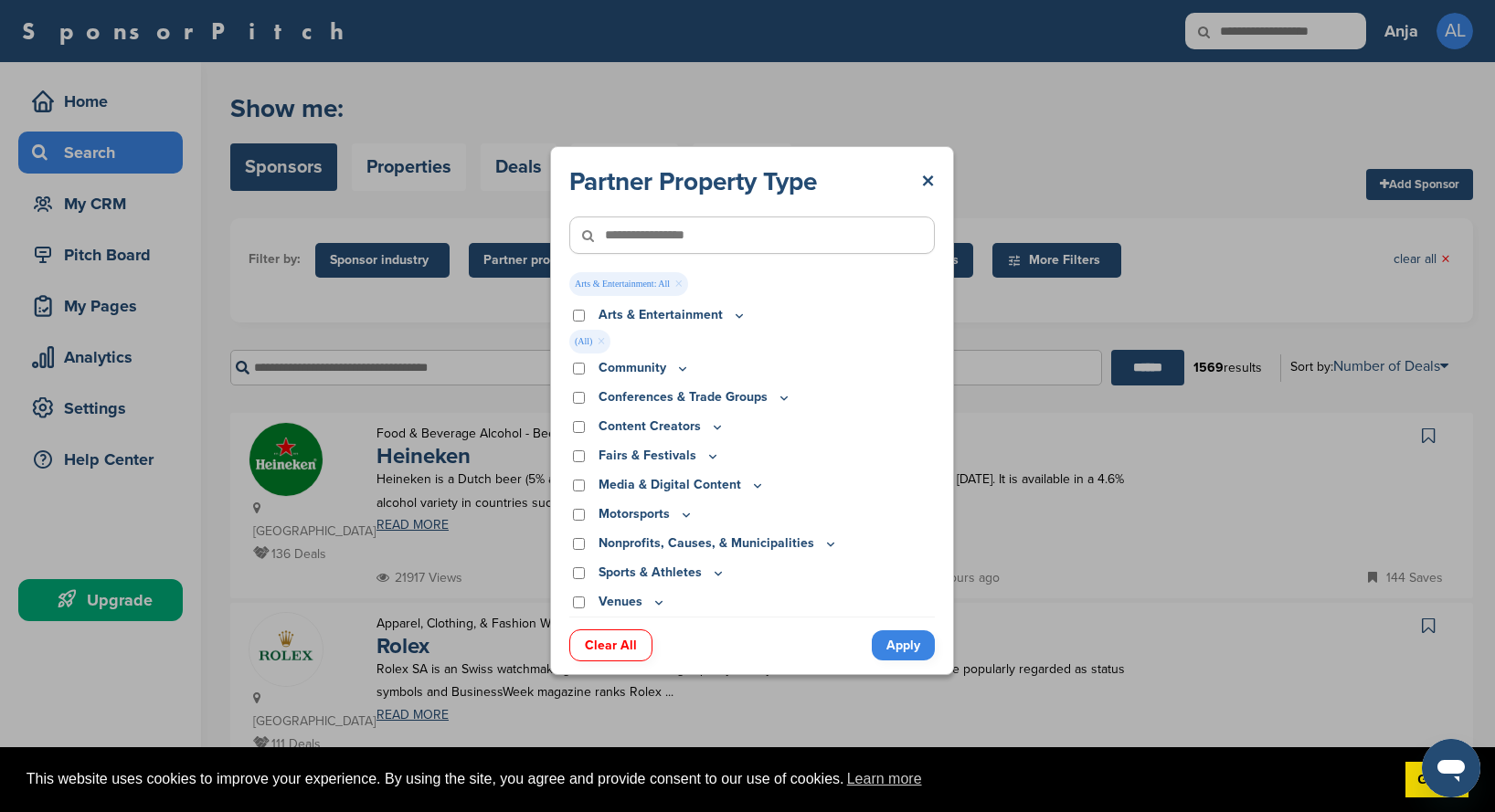
click at [907, 643] on link "Apply" at bounding box center [903, 646] width 63 height 31
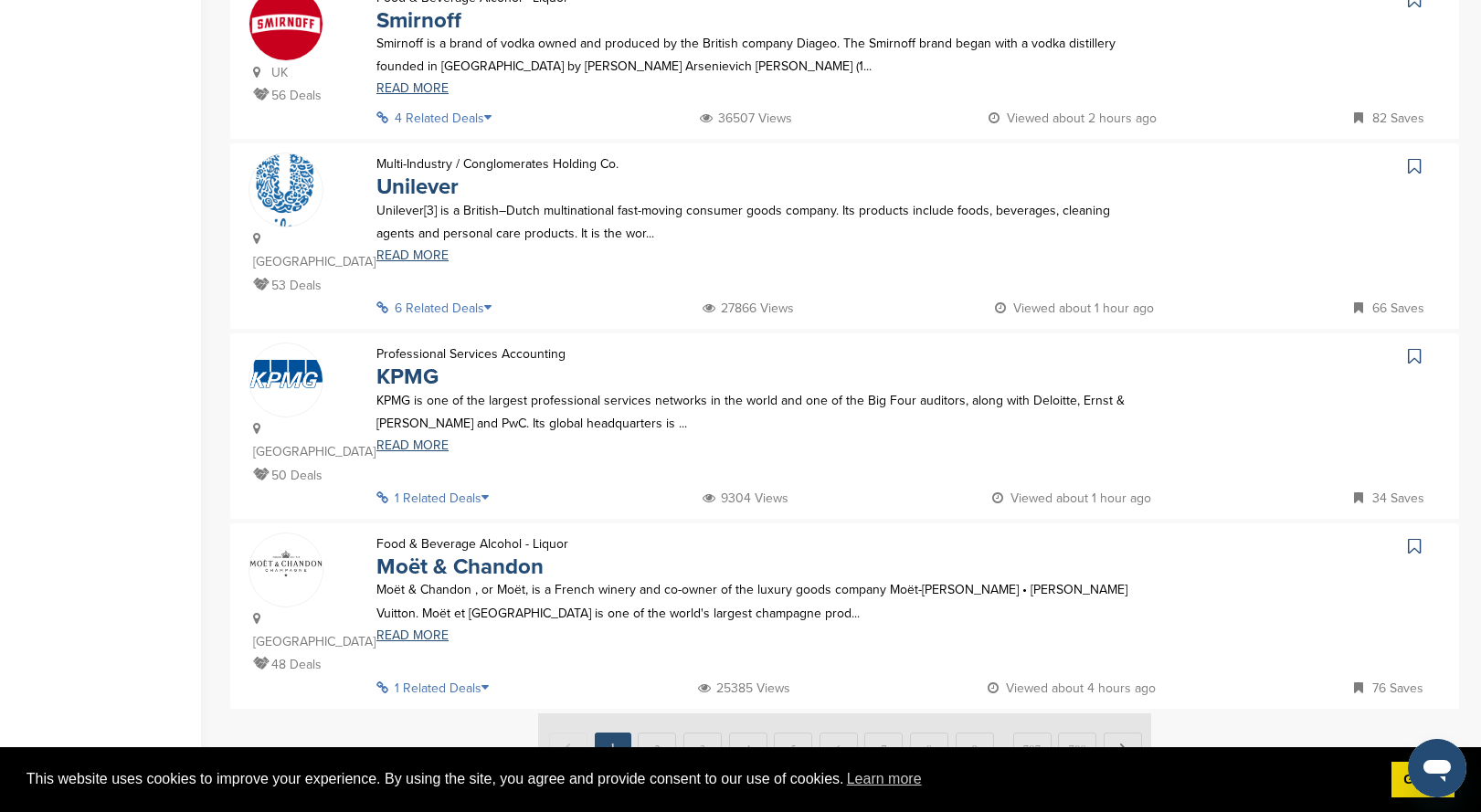
scroll to position [1553, 0]
click at [653, 713] on img at bounding box center [845, 747] width 613 height 69
click at [654, 713] on img at bounding box center [845, 747] width 613 height 69
click at [659, 713] on img at bounding box center [845, 747] width 613 height 69
click at [1129, 713] on img at bounding box center [845, 747] width 613 height 69
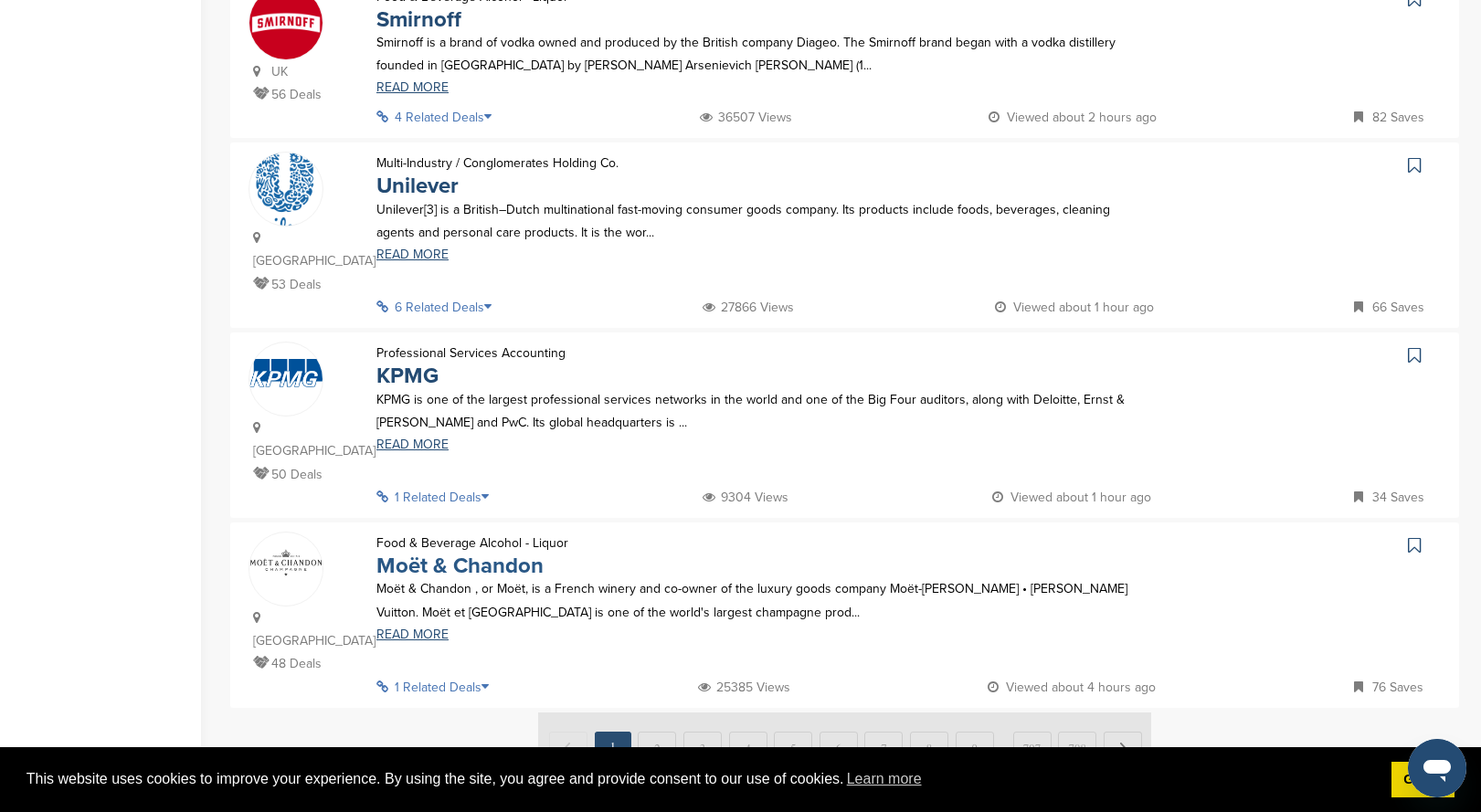
click at [510, 553] on link "Moët & Chandon" at bounding box center [460, 566] width 167 height 27
click at [664, 713] on img at bounding box center [845, 747] width 613 height 69
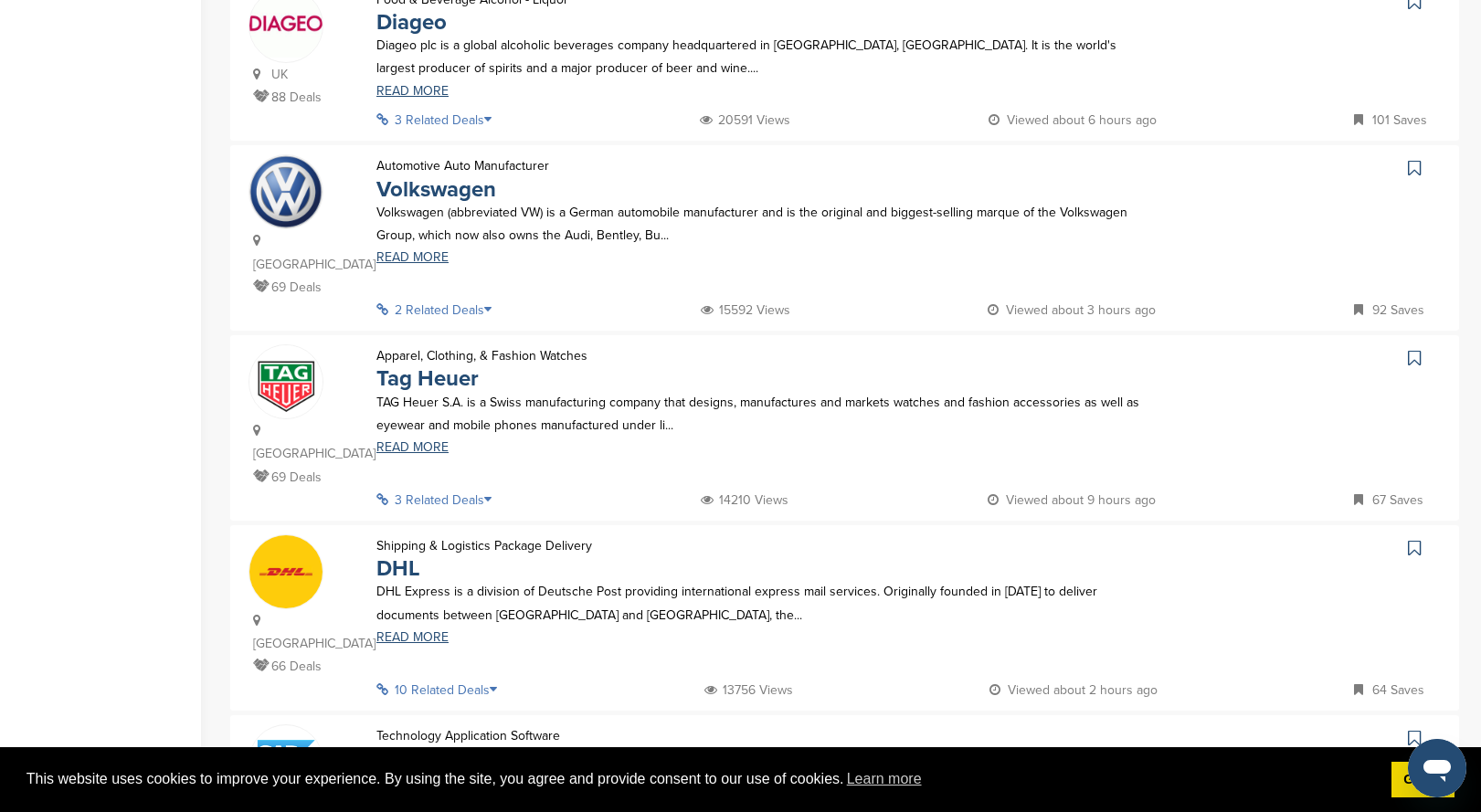
scroll to position [640, 0]
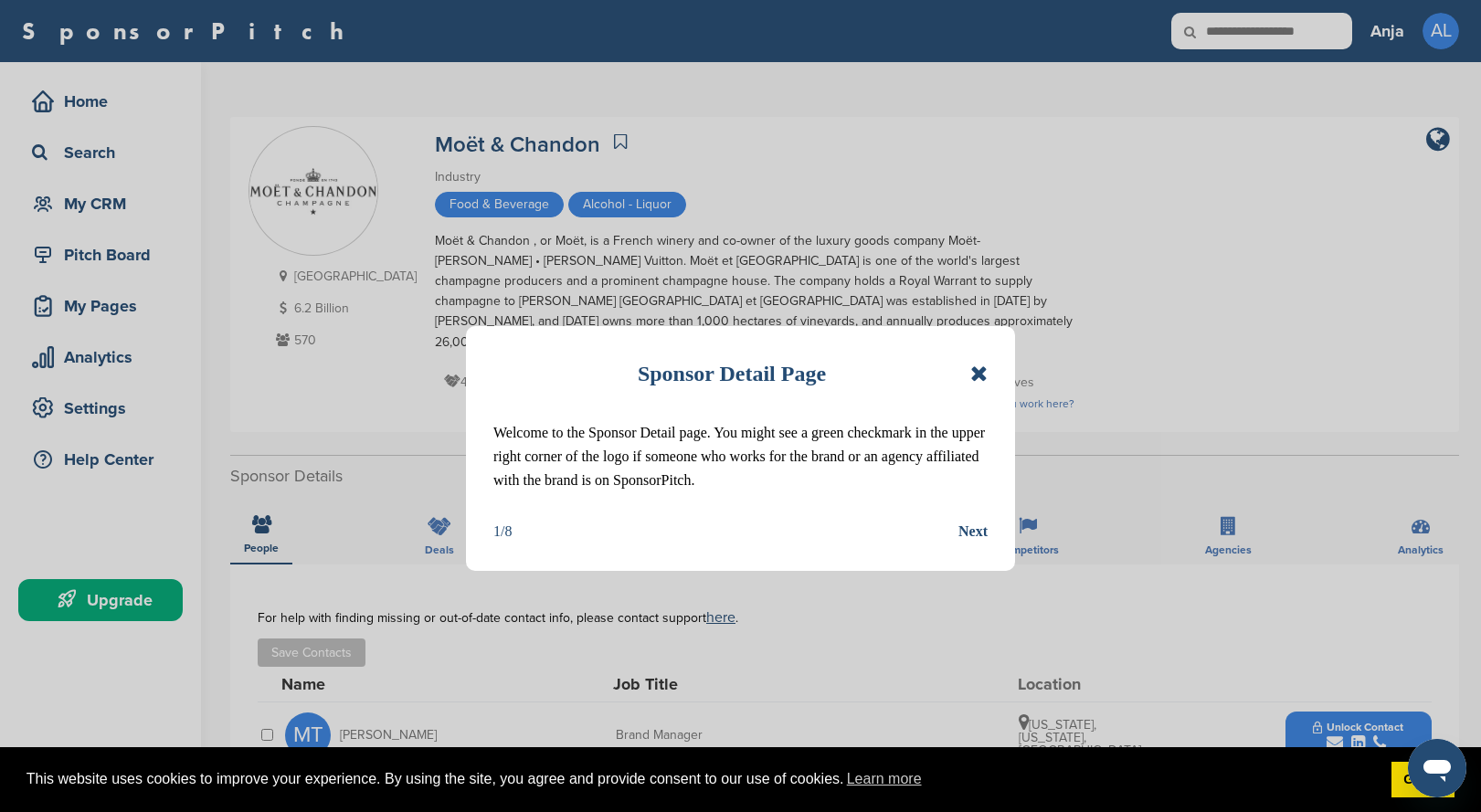
click at [982, 372] on icon at bounding box center [979, 373] width 17 height 22
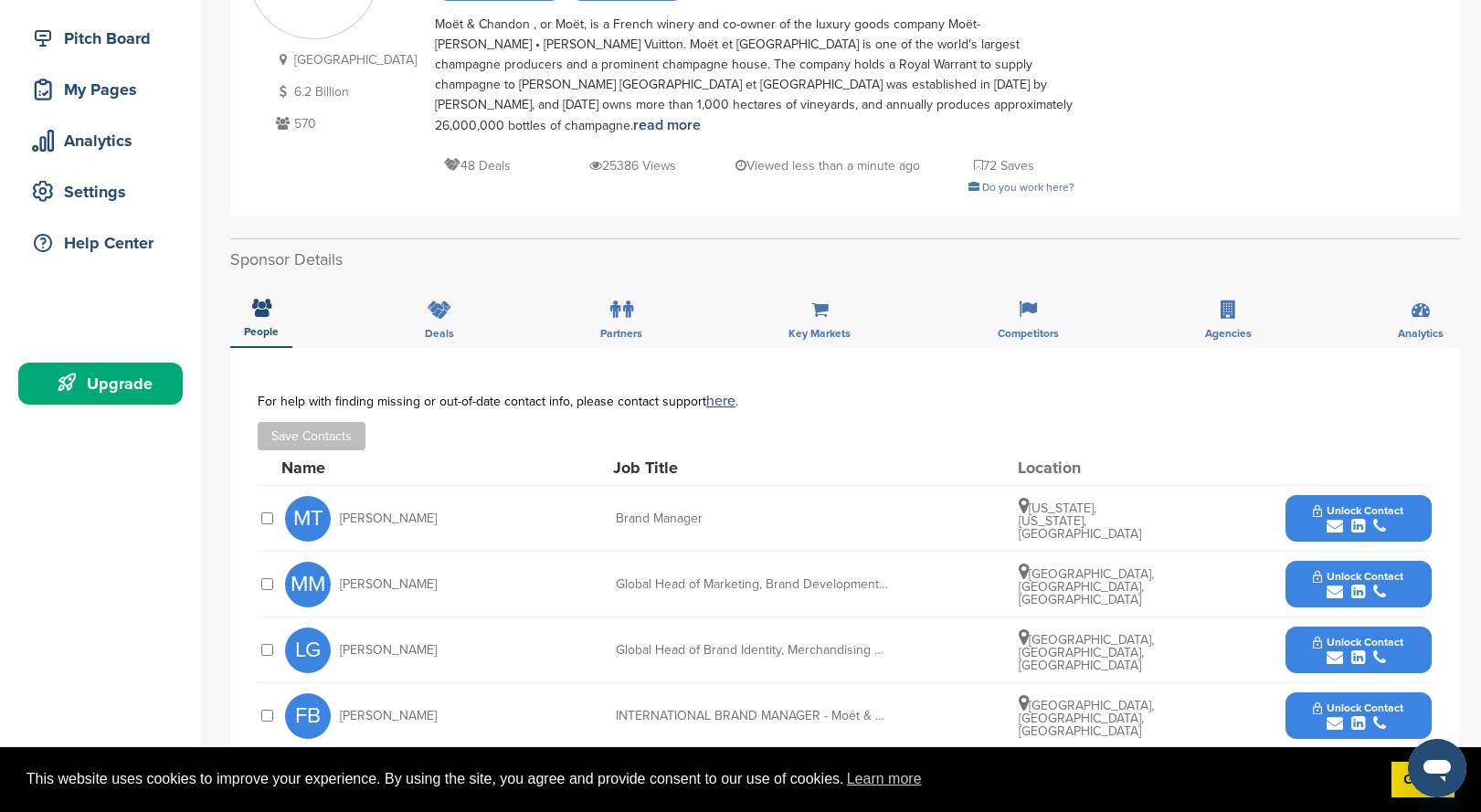
scroll to position [92, 0]
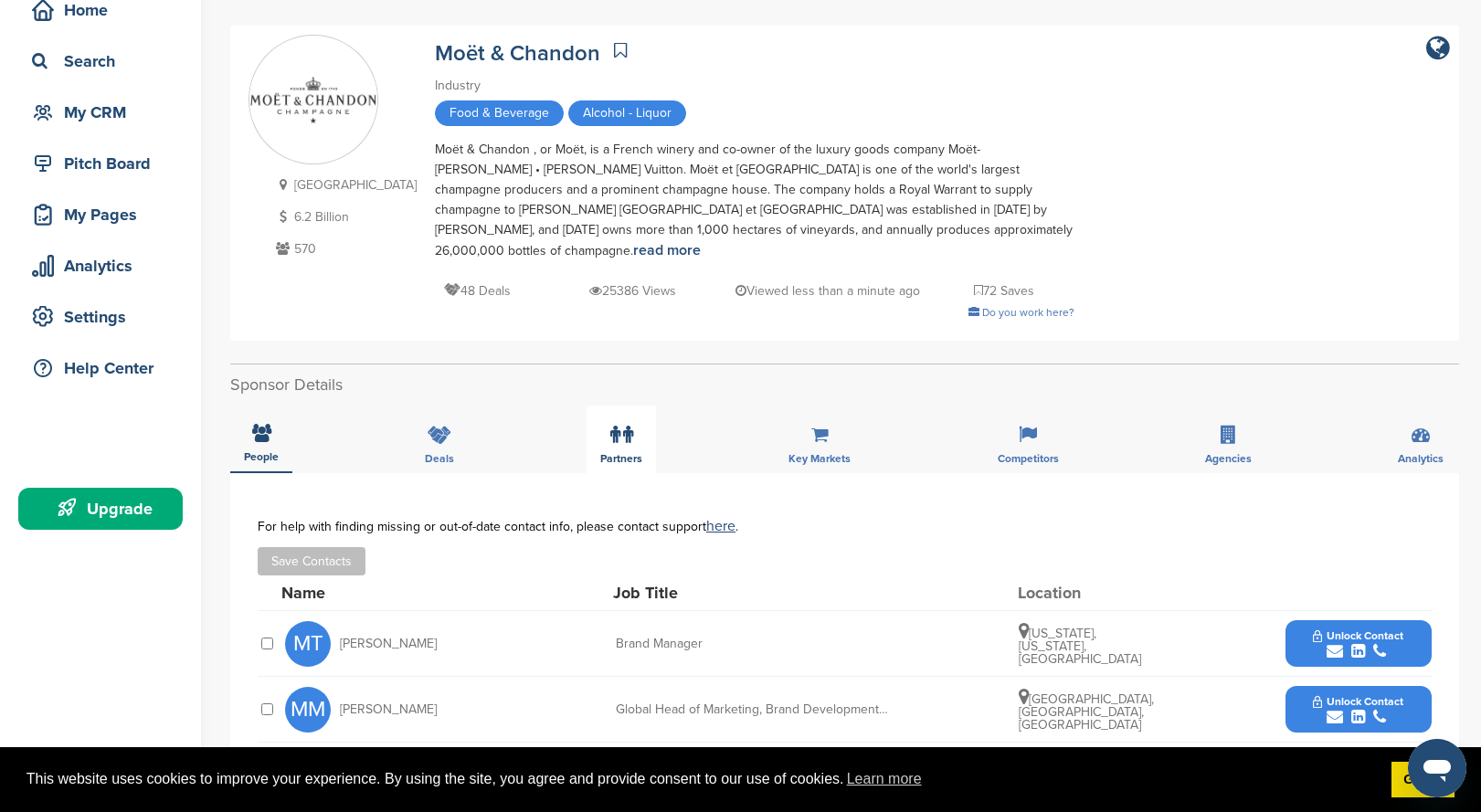
click at [633, 427] on div "Partners" at bounding box center [621, 439] width 70 height 68
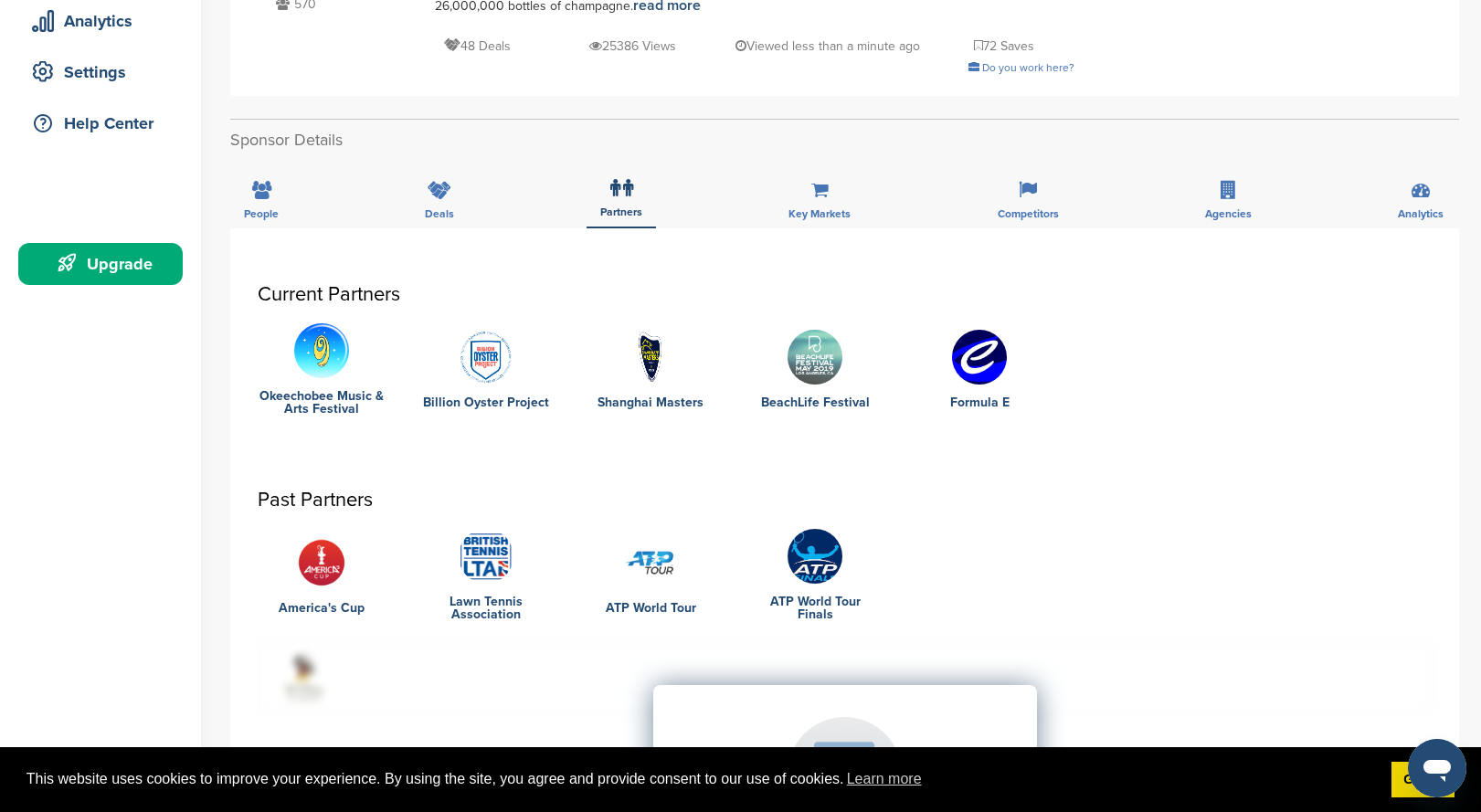
scroll to position [183, 0]
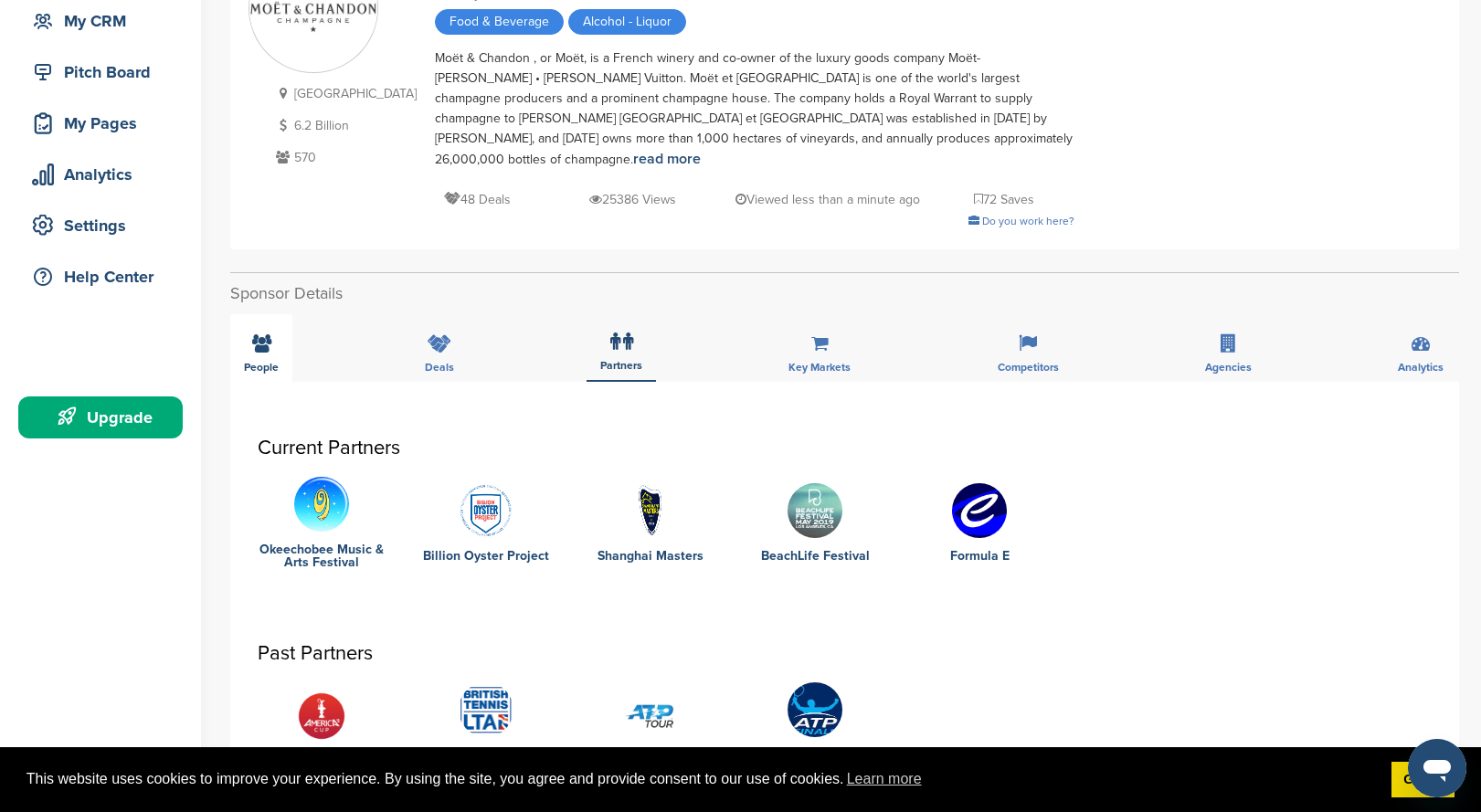
click at [269, 335] on icon at bounding box center [262, 343] width 19 height 18
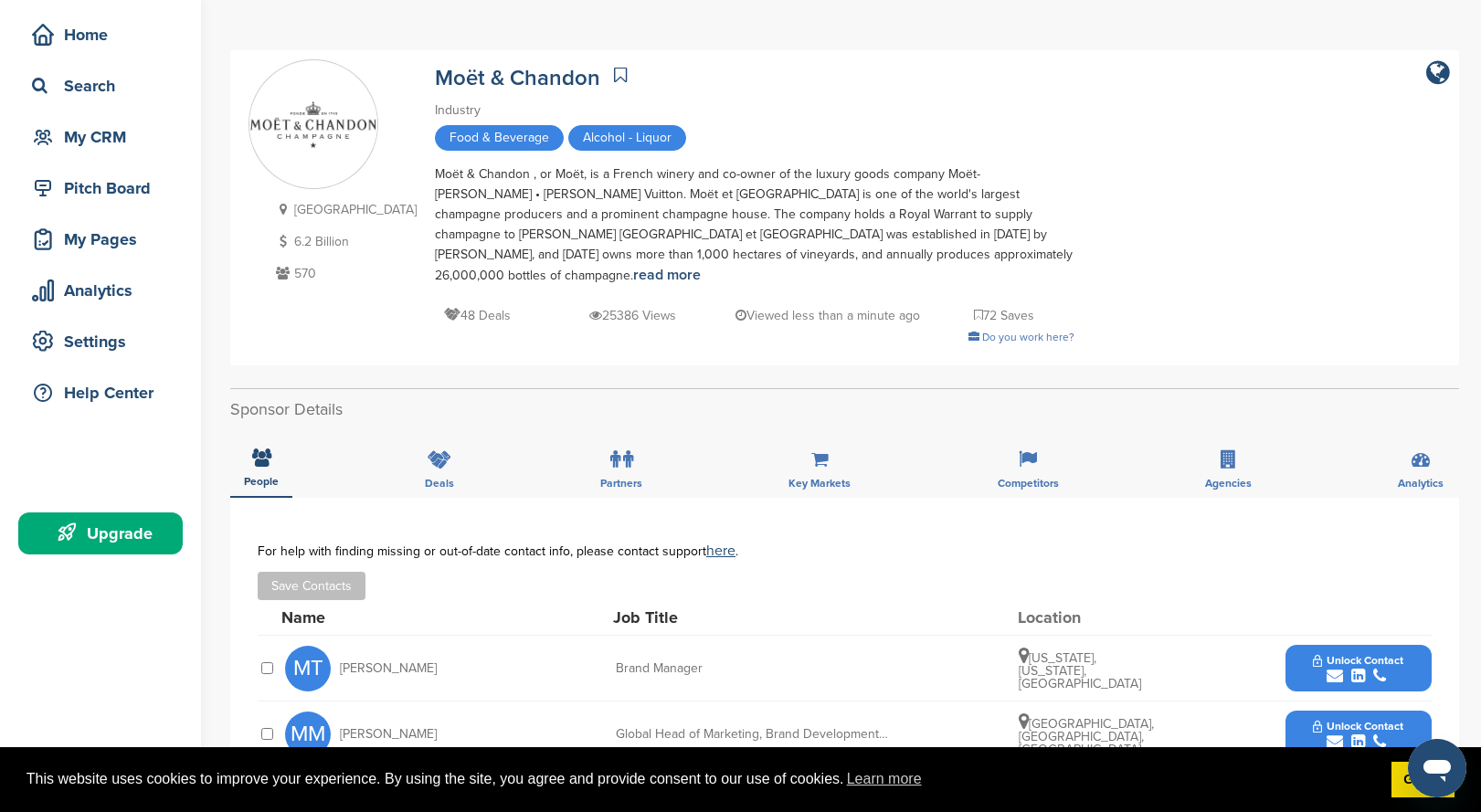
scroll to position [0, 0]
